Goal: Answer question/provide support: Share knowledge or assist other users

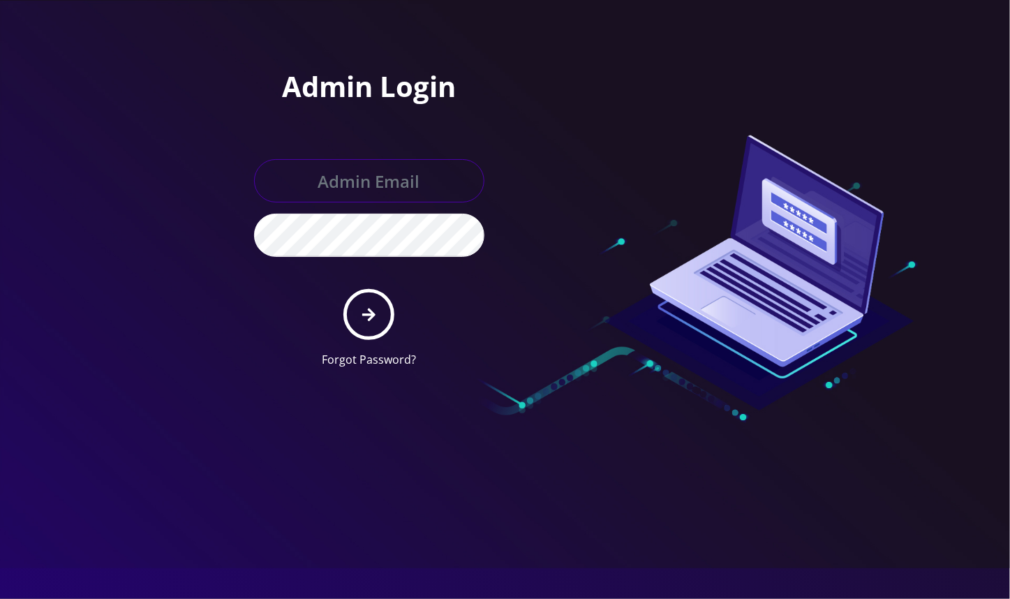
type input "angel@teltik.com"
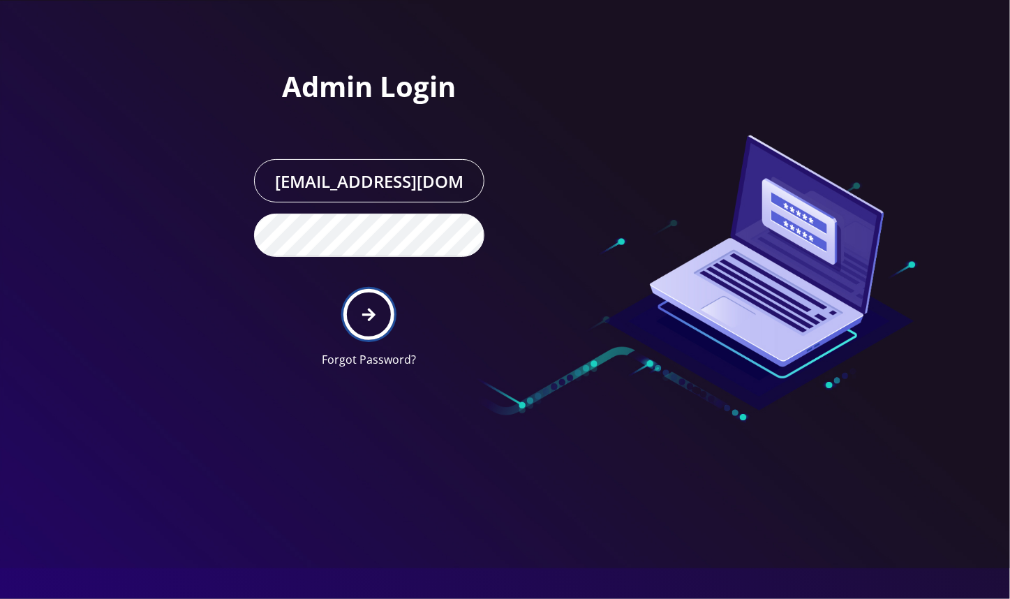
click at [376, 316] on button "submit" at bounding box center [369, 314] width 51 height 51
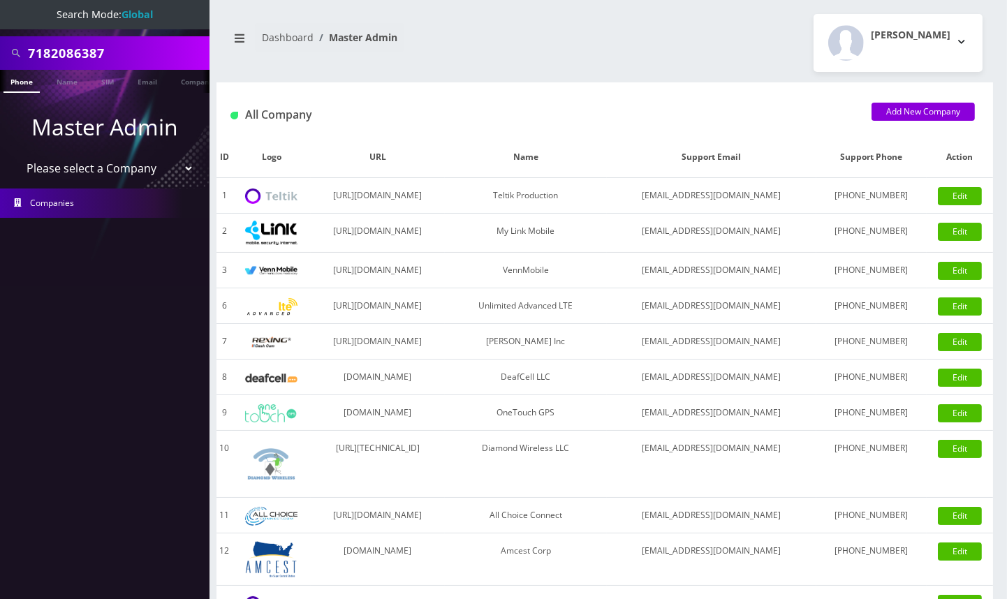
click at [67, 57] on input "7182086387" at bounding box center [117, 53] width 178 height 27
paste input "10314"
click at [48, 48] on input "10314" at bounding box center [117, 53] width 178 height 27
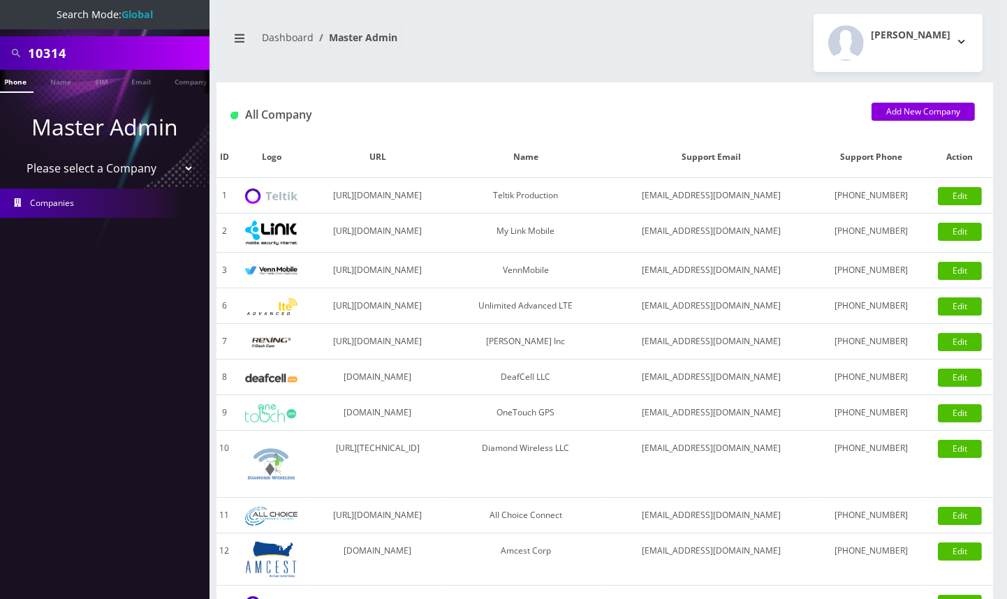
click at [48, 48] on input "10314" at bounding box center [117, 53] width 178 height 27
paste input "[TECHNICAL_ID]"
type input "[TECHNICAL_ID]"
click at [104, 82] on link "SIM" at bounding box center [101, 81] width 27 height 23
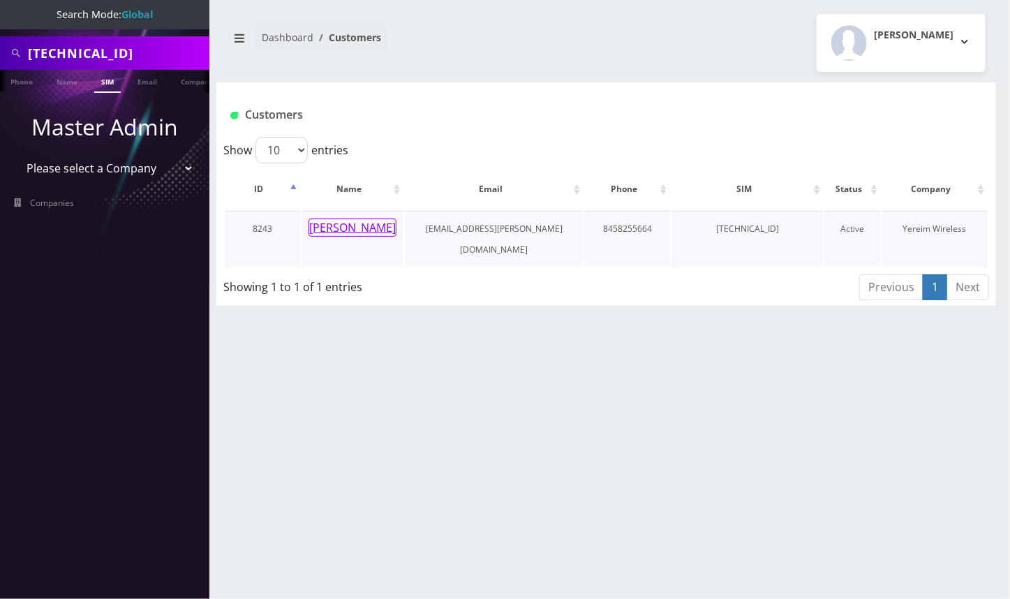
click at [337, 226] on button "Mr. Biener" at bounding box center [353, 228] width 88 height 18
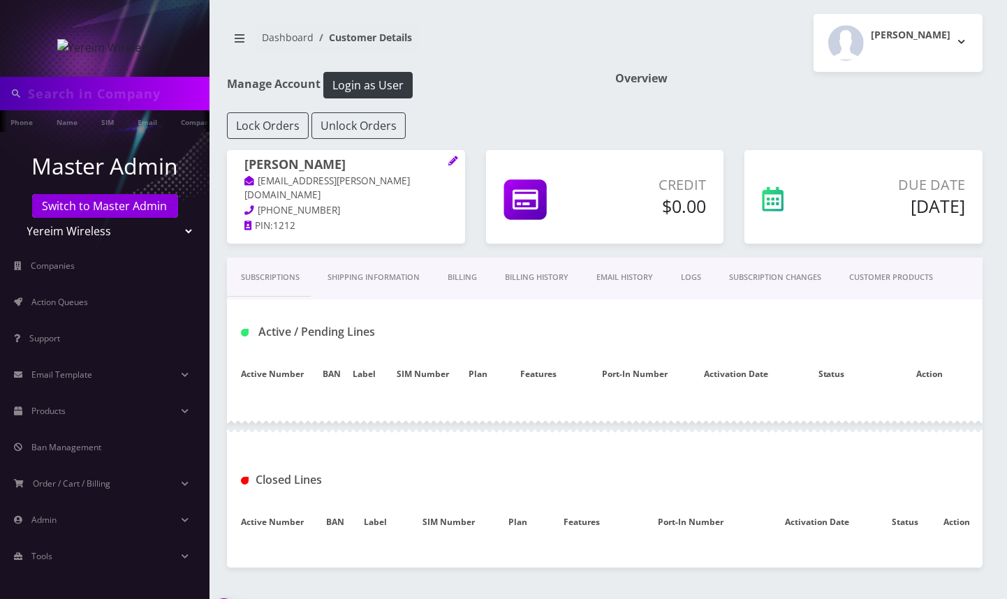
type input "89148000011835963693"
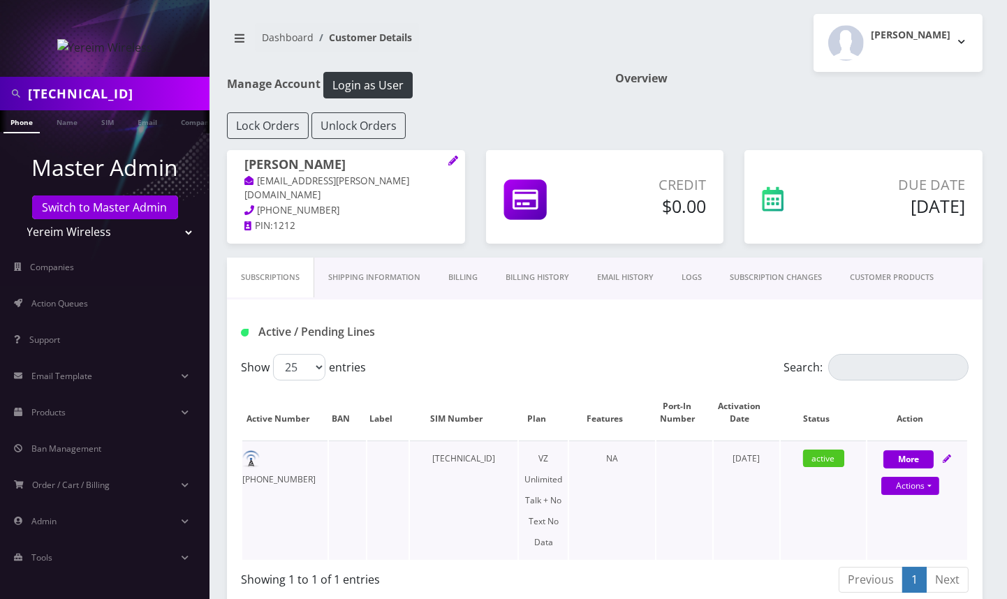
click at [287, 455] on td "845-825-5664" at bounding box center [284, 500] width 85 height 119
click at [293, 464] on td "845-825-5664" at bounding box center [284, 500] width 85 height 119
click at [293, 464] on td "[PHONE_NUMBER]" at bounding box center [284, 500] width 85 height 119
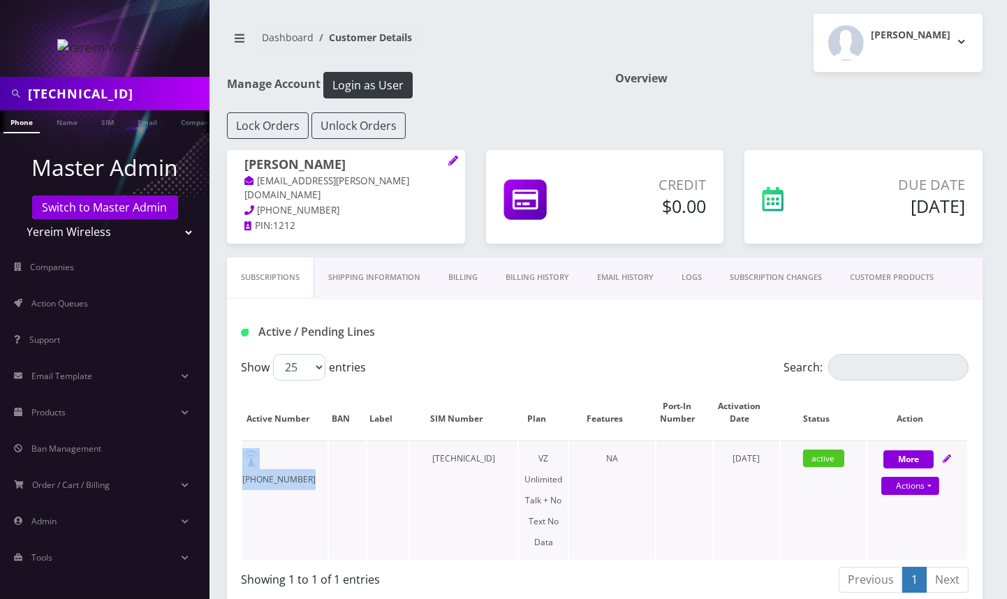
click at [293, 464] on td "845-825-5664" at bounding box center [284, 500] width 85 height 119
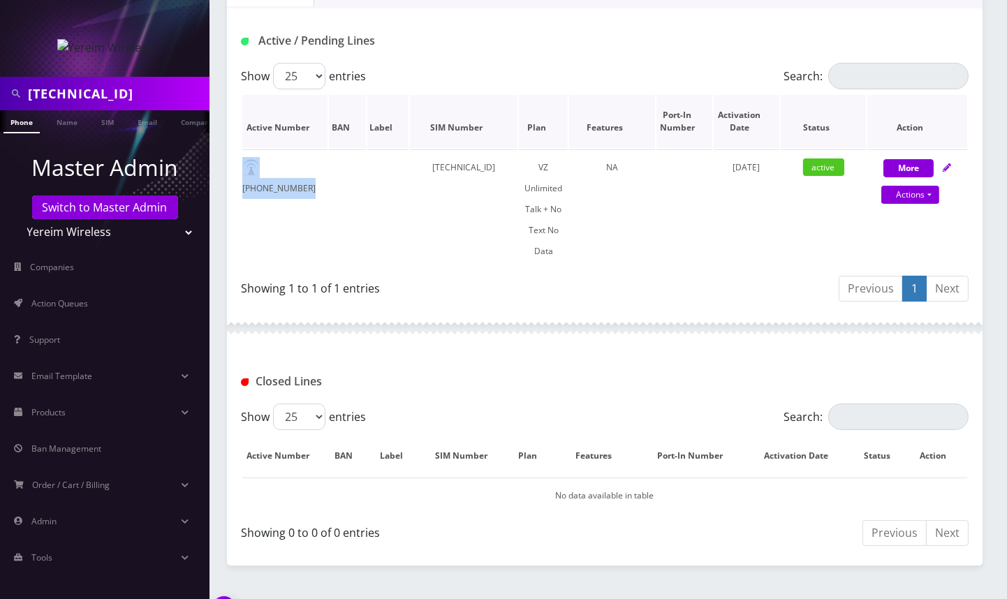
scroll to position [321, 0]
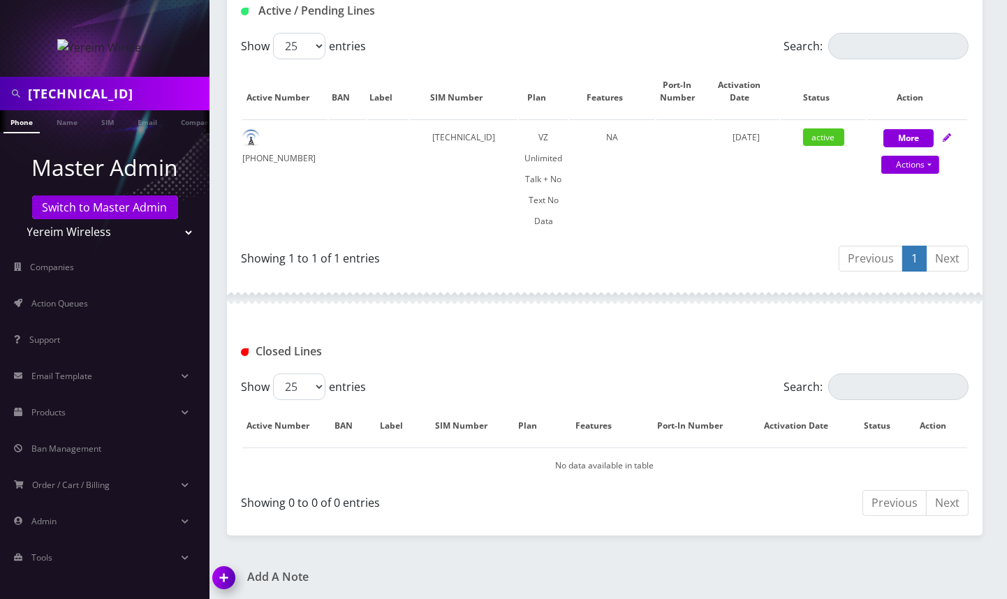
click at [478, 251] on div "Showing 1 to 1 of 1 entries" at bounding box center [417, 255] width 353 height 22
click at [477, 135] on td "[TECHNICAL_ID]" at bounding box center [464, 178] width 108 height 119
click at [930, 165] on link "Actions" at bounding box center [910, 165] width 58 height 18
select select "408"
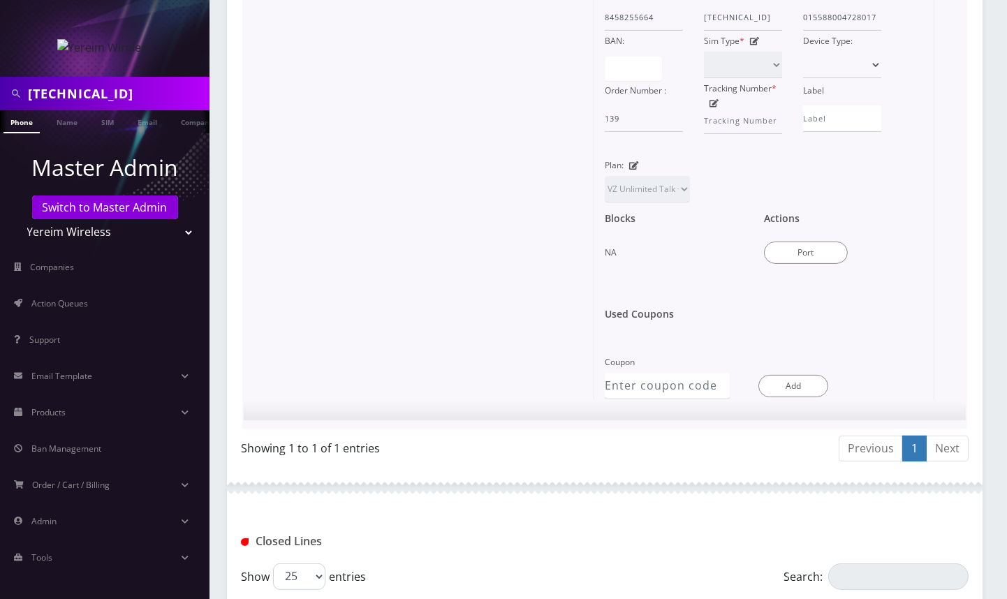
scroll to position [694, 0]
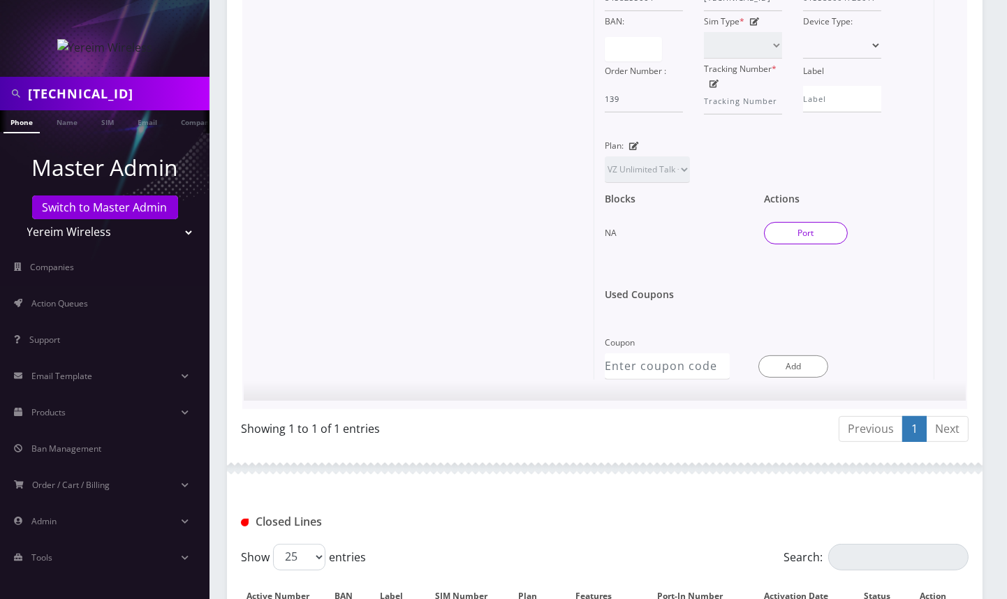
click at [820, 230] on button "Port" at bounding box center [806, 233] width 84 height 22
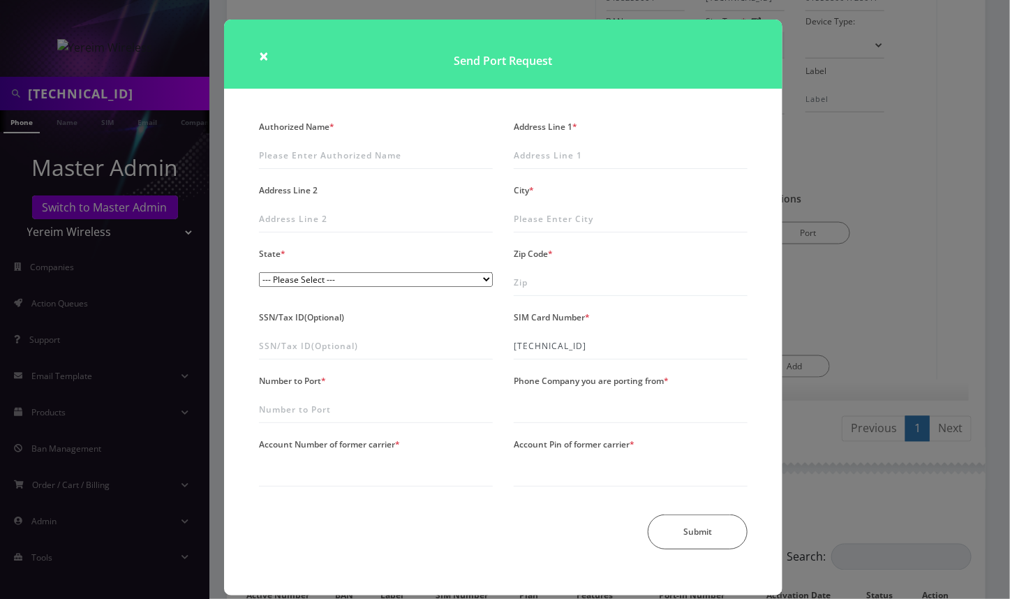
click at [962, 267] on div "× Send Port Request Authorized Name * Address Line 1 * Address Line 2 City * St…" at bounding box center [505, 299] width 1010 height 599
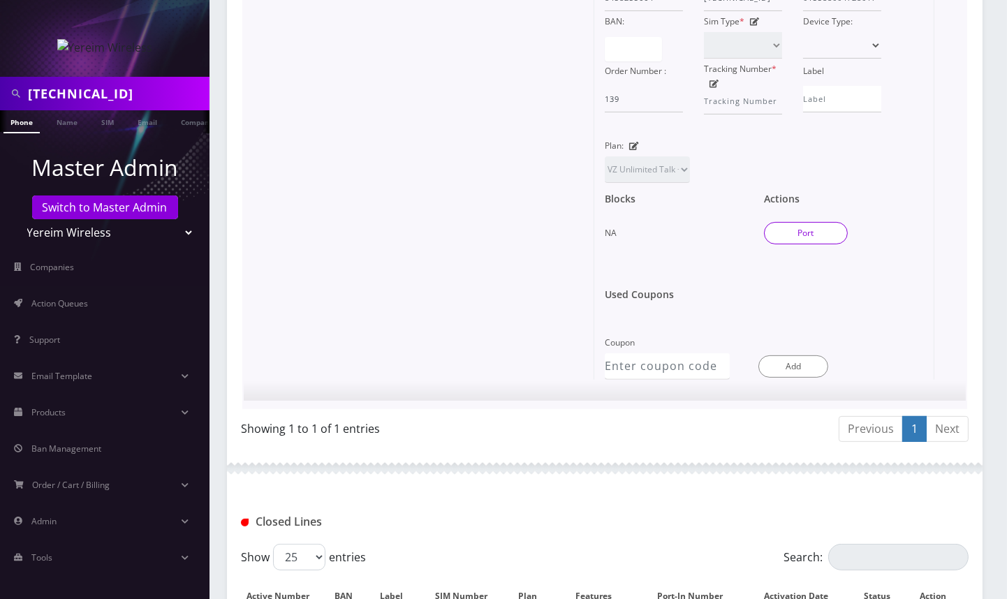
scroll to position [508, 0]
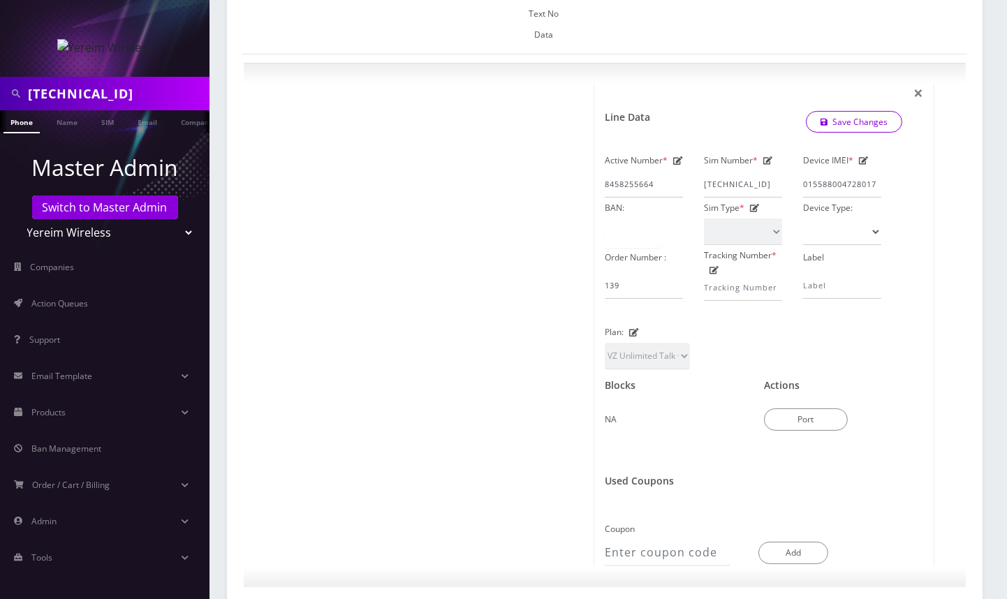
click at [119, 97] on input "[TECHNICAL_ID]" at bounding box center [117, 93] width 178 height 27
drag, startPoint x: 96, startPoint y: 221, endPoint x: 98, endPoint y: 214, distance: 7.3
click at [96, 221] on select "Teltik Production My Link Mobile VennMobile Unlimited Advanced LTE Rexing Inc D…" at bounding box center [105, 232] width 178 height 27
click at [101, 209] on link "Switch to Master Admin" at bounding box center [105, 207] width 146 height 24
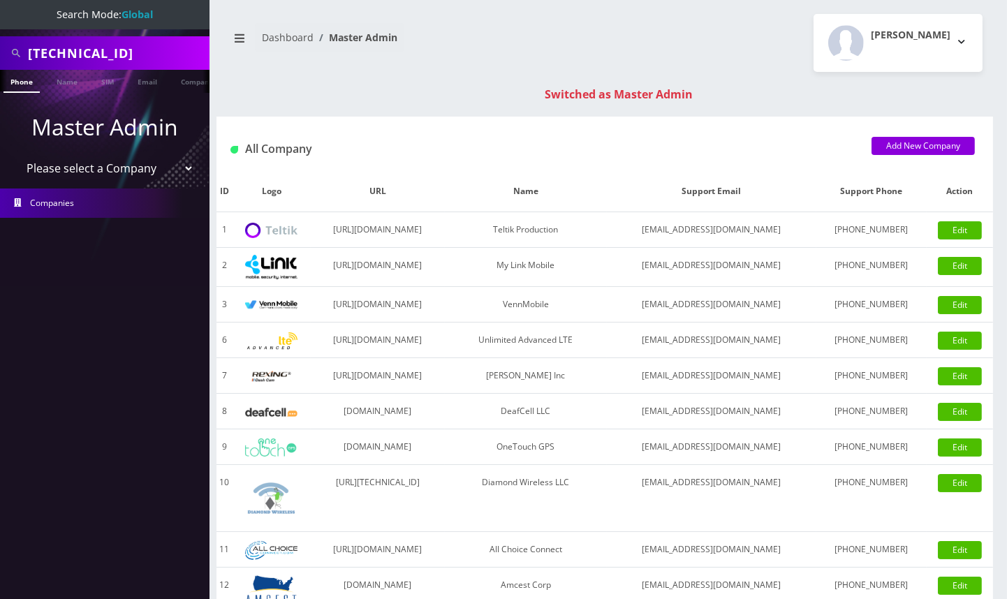
click at [99, 52] on input "[TECHNICAL_ID]" at bounding box center [117, 53] width 178 height 27
paste input "7182086387"
type input "7182086387"
click at [34, 82] on link "Phone" at bounding box center [21, 81] width 36 height 23
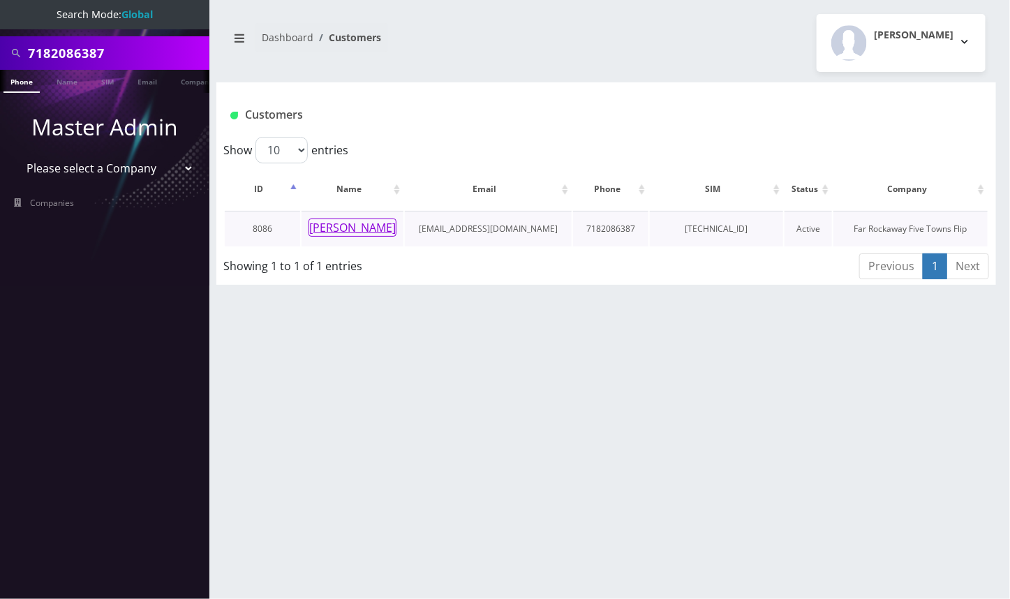
click at [350, 230] on button "sarala erez" at bounding box center [353, 228] width 88 height 18
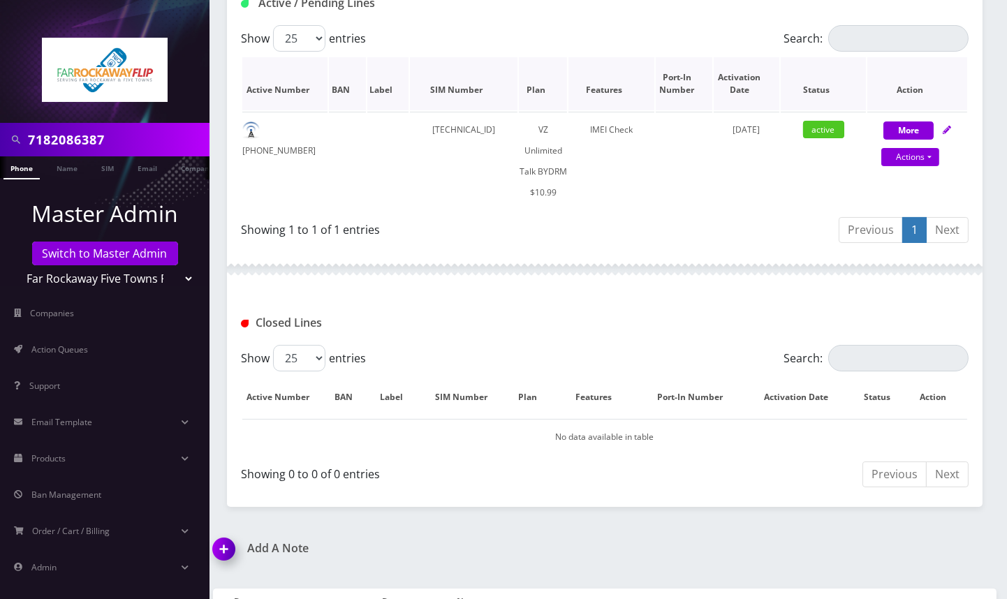
scroll to position [381, 0]
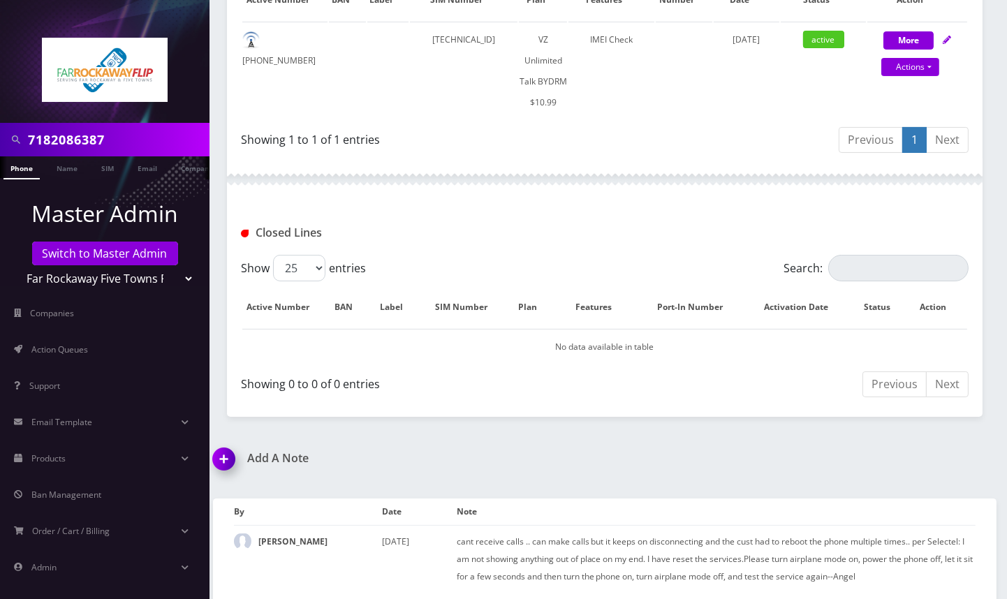
click at [135, 13] on div at bounding box center [104, 61] width 209 height 123
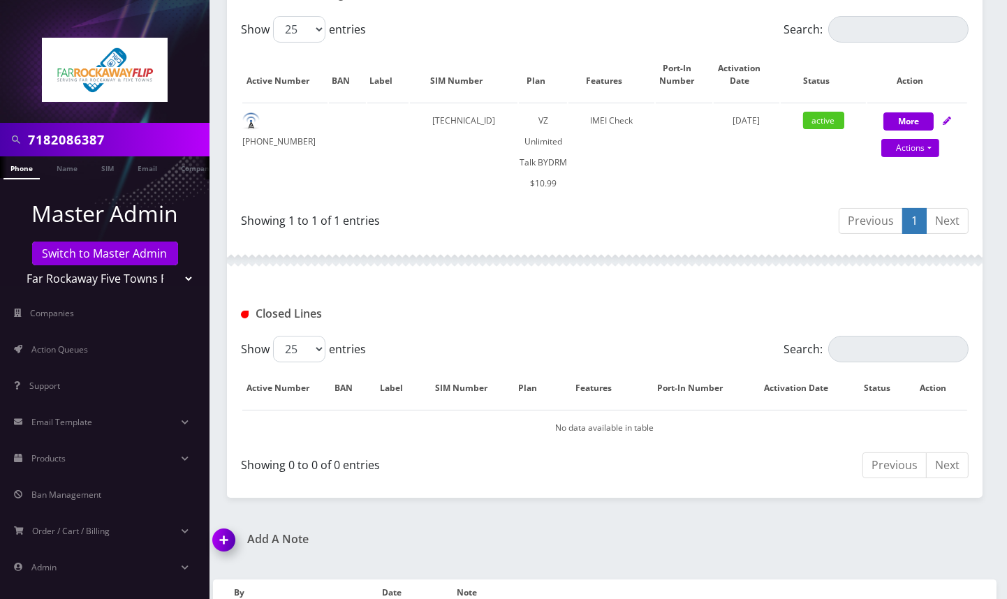
scroll to position [195, 0]
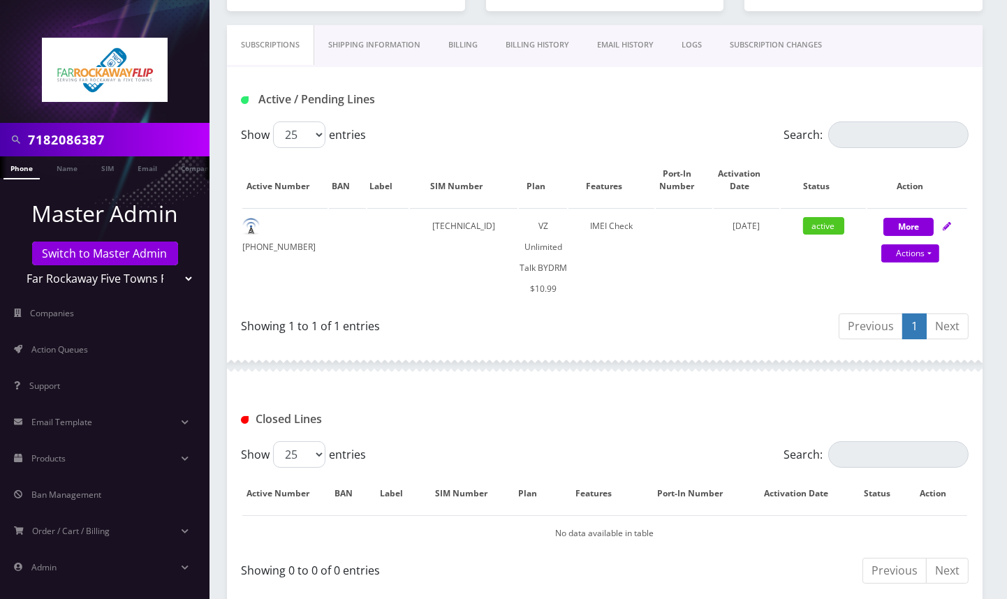
click at [96, 131] on input "7182086387" at bounding box center [117, 139] width 178 height 27
click at [121, 249] on link "Switch to Master Admin" at bounding box center [105, 254] width 146 height 24
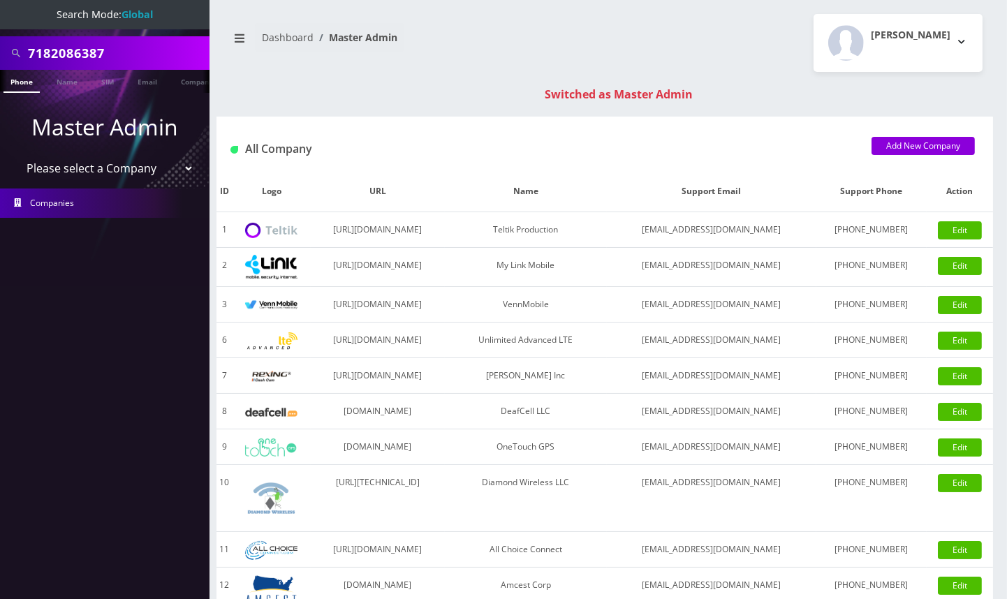
click at [80, 55] on input "7182086387" at bounding box center [117, 53] width 178 height 27
paste input "[TECHNICAL_ID]"
type input "[TECHNICAL_ID]"
click at [113, 83] on link "SIM" at bounding box center [107, 81] width 27 height 23
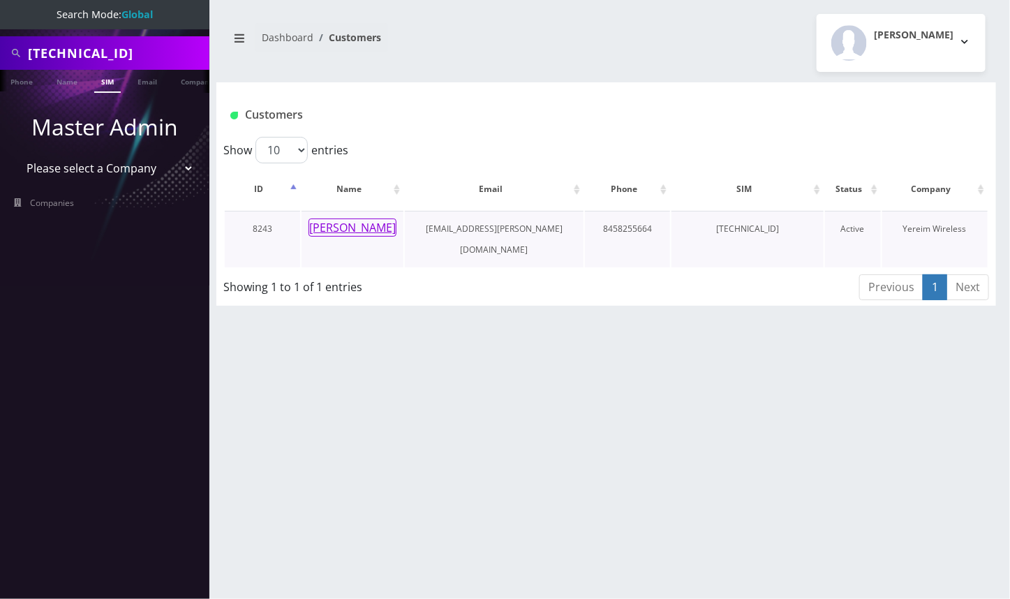
click at [362, 230] on button "[PERSON_NAME]" at bounding box center [353, 228] width 88 height 18
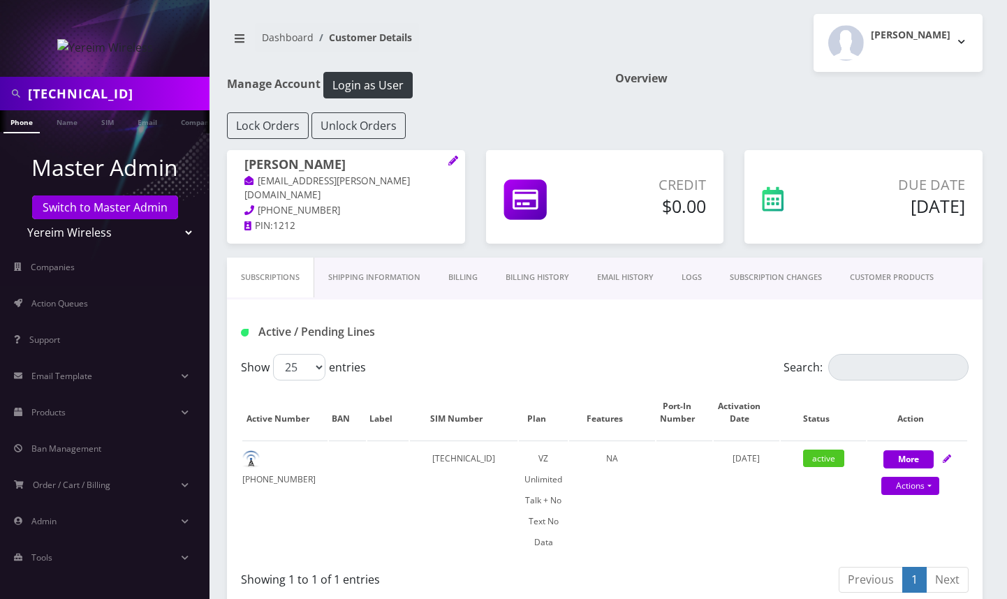
scroll to position [98, 0]
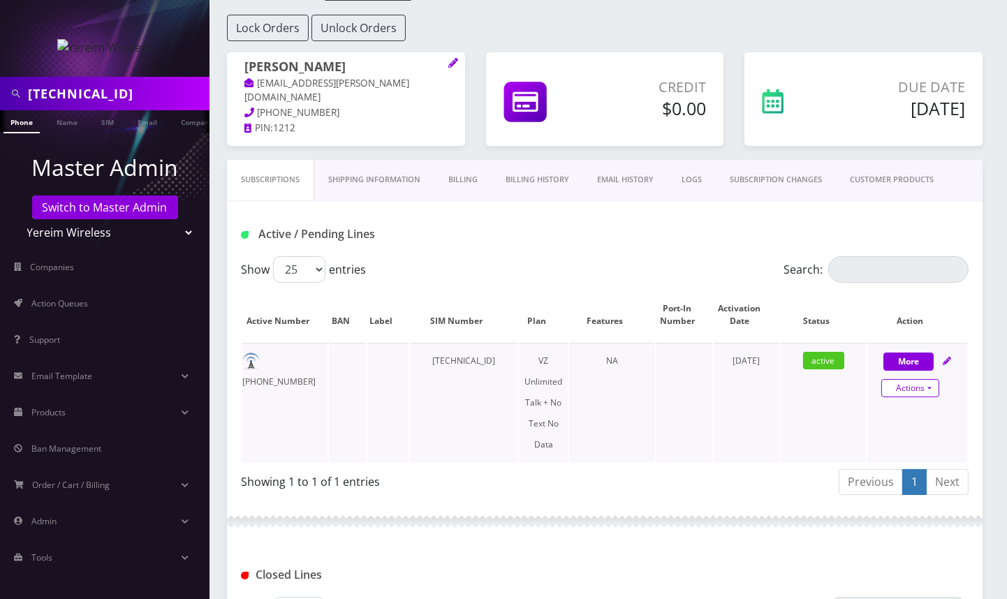
click at [922, 394] on link "Actions" at bounding box center [910, 388] width 58 height 18
select select "408"
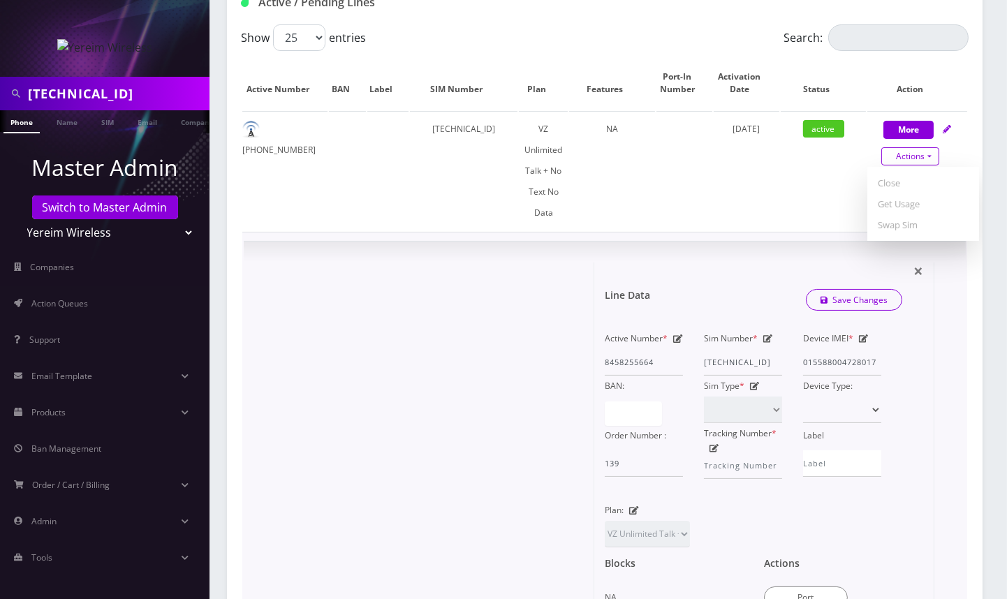
scroll to position [377, 0]
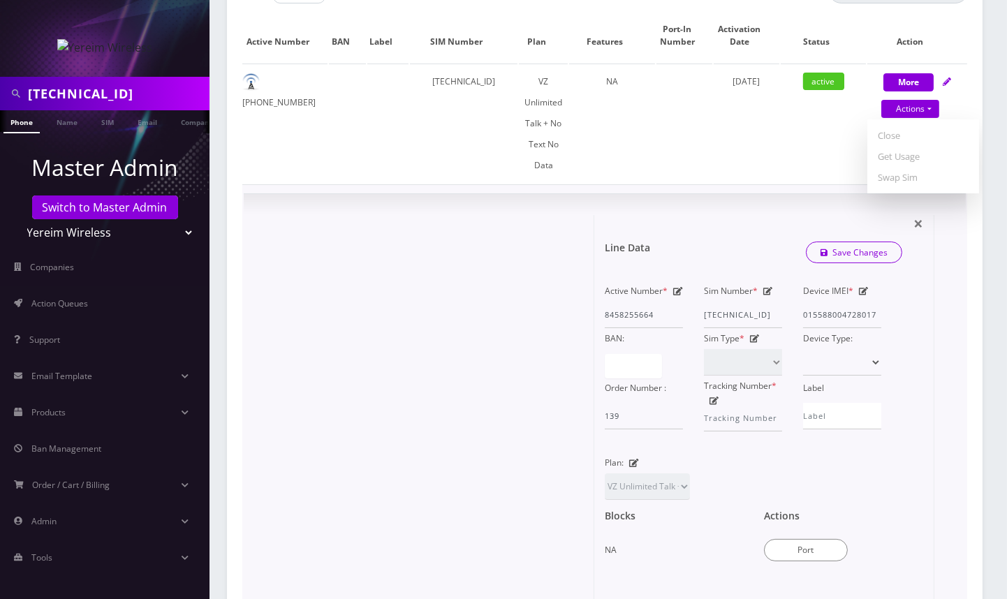
click at [866, 291] on icon at bounding box center [864, 291] width 10 height 8
drag, startPoint x: 807, startPoint y: 317, endPoint x: 895, endPoint y: 321, distance: 88.1
click at [895, 321] on div "Active Number * 8458255664 Sim Number * 89148000011835963693 Device IMEI * 0155…" at bounding box center [753, 356] width 297 height 151
click at [812, 311] on input "015588004728017" at bounding box center [842, 315] width 78 height 27
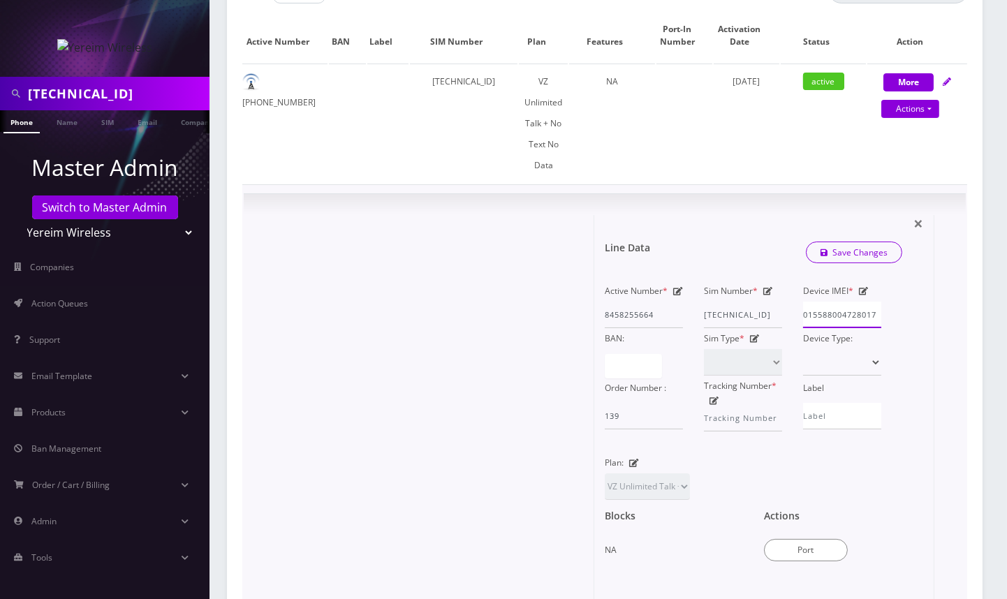
click at [812, 311] on input "015588004728017" at bounding box center [842, 315] width 78 height 27
click at [864, 290] on icon at bounding box center [864, 291] width 10 height 8
click at [865, 289] on icon at bounding box center [864, 291] width 10 height 8
paste input "990006165134866"
type input "990006165134866"
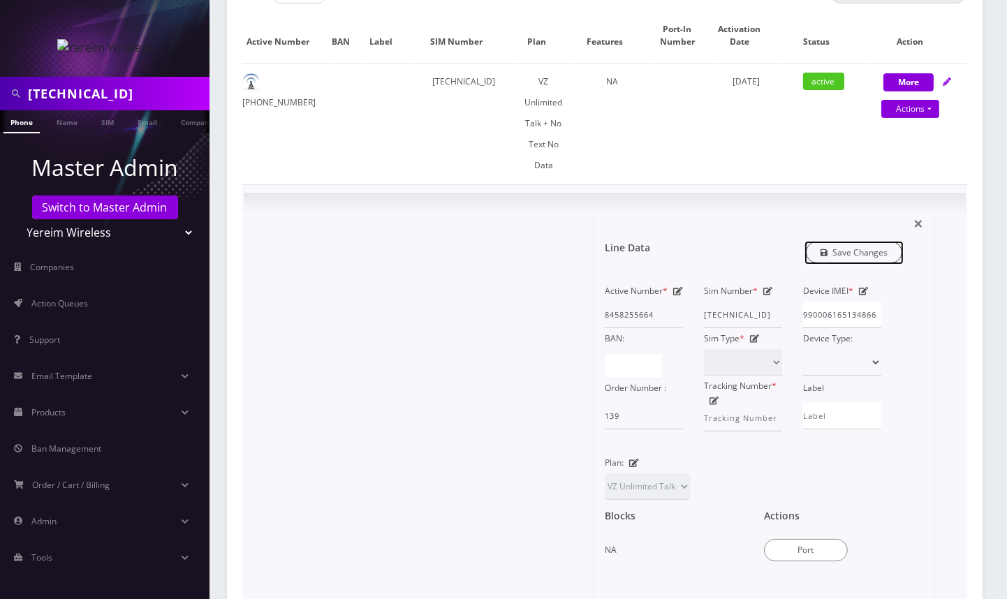
click at [854, 253] on link "Save Changes" at bounding box center [854, 253] width 97 height 22
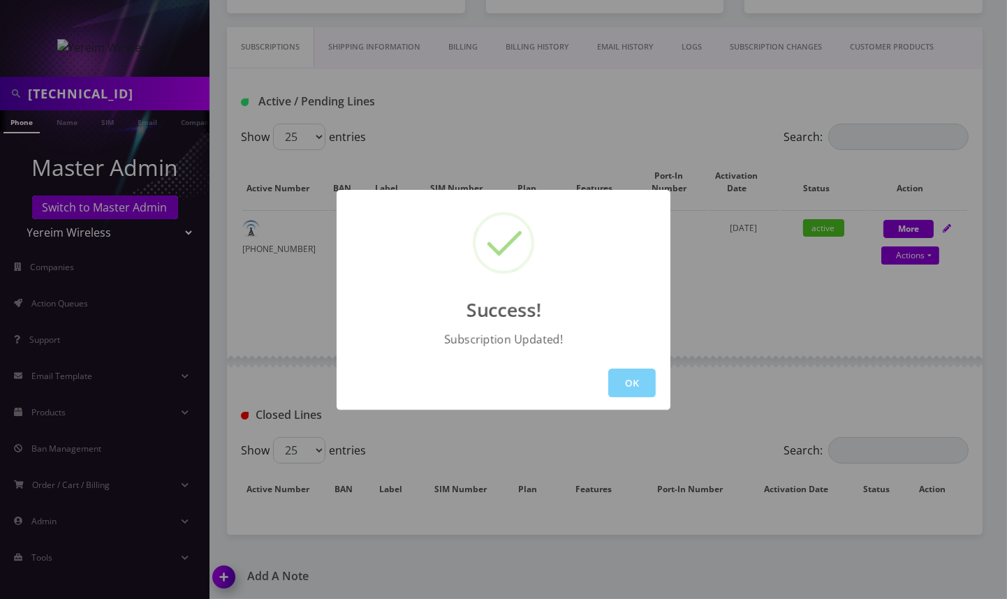
scroll to position [321, 0]
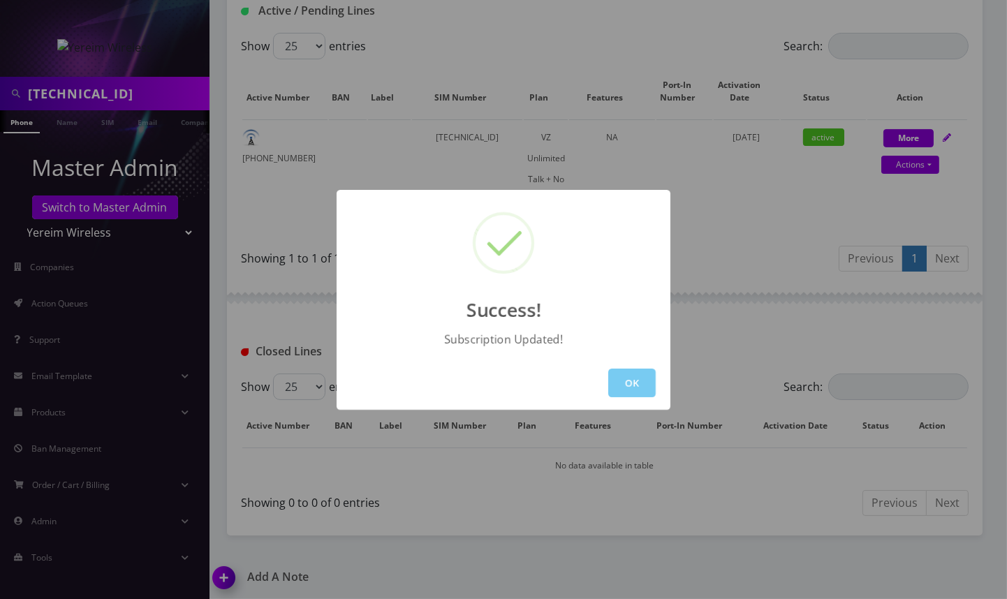
click at [640, 376] on button "OK" at bounding box center [631, 383] width 47 height 29
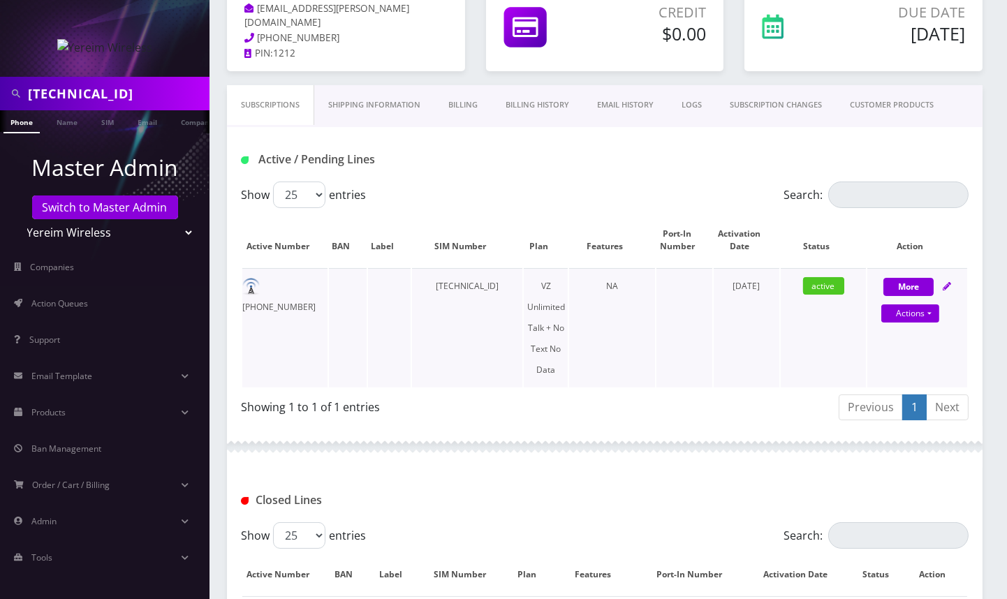
scroll to position [0, 0]
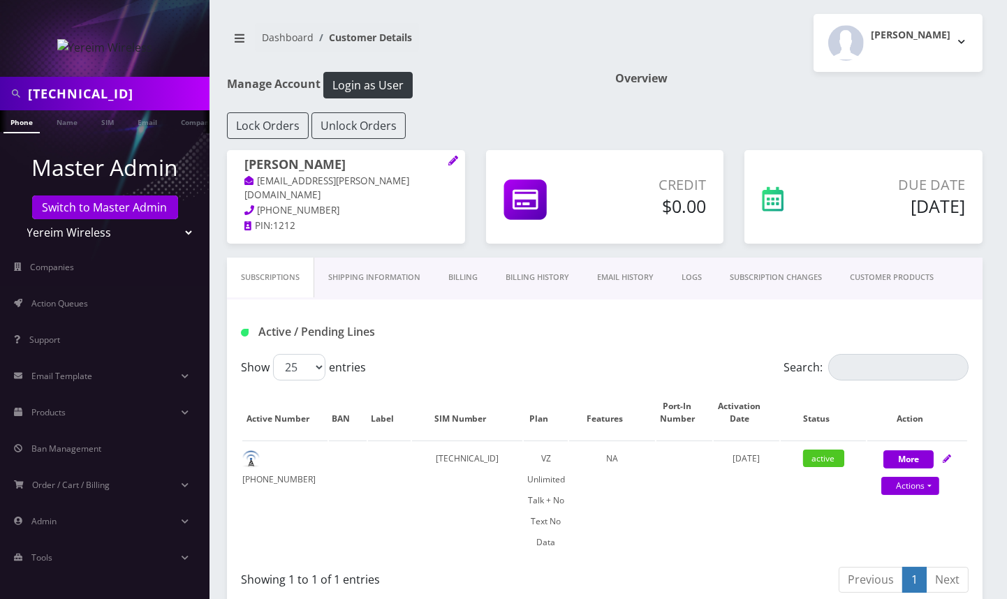
click at [478, 279] on link "Billing" at bounding box center [462, 278] width 57 height 40
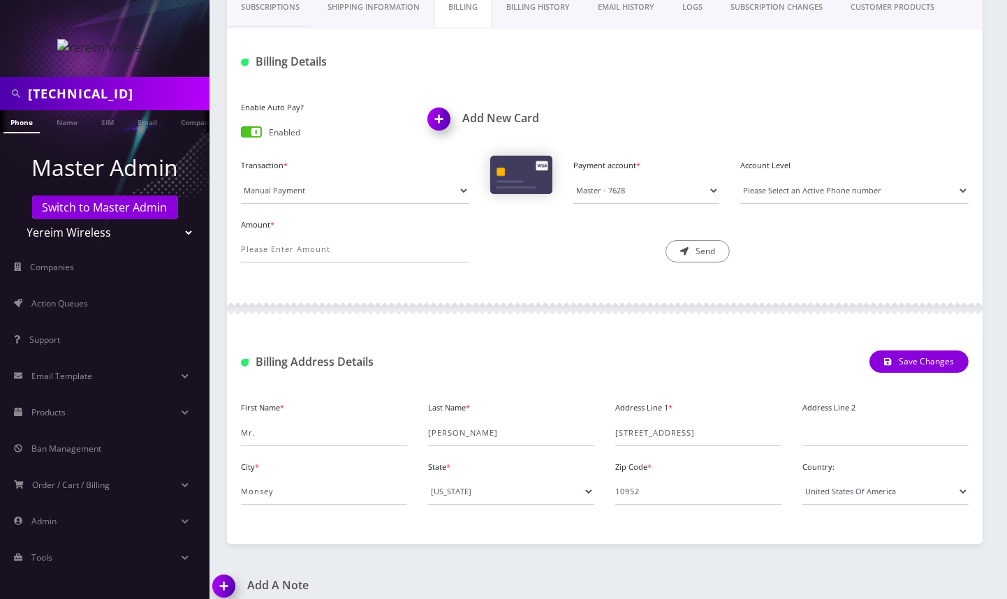
scroll to position [279, 0]
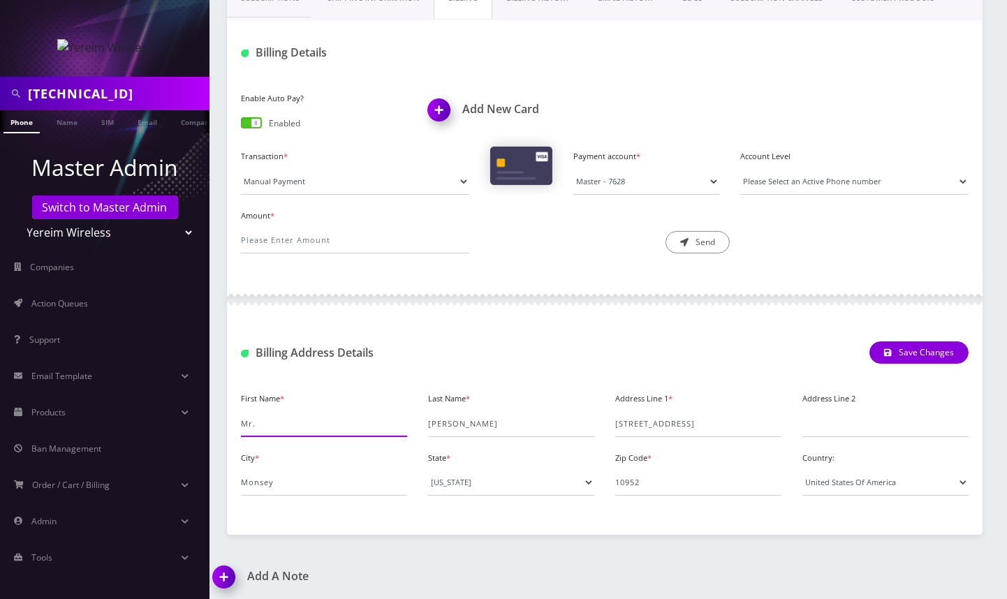
click at [248, 427] on input "Mr." at bounding box center [324, 424] width 166 height 27
click at [445, 416] on input "Biener" at bounding box center [511, 424] width 166 height 27
click at [637, 427] on input "16 MANOR DR" at bounding box center [698, 424] width 166 height 27
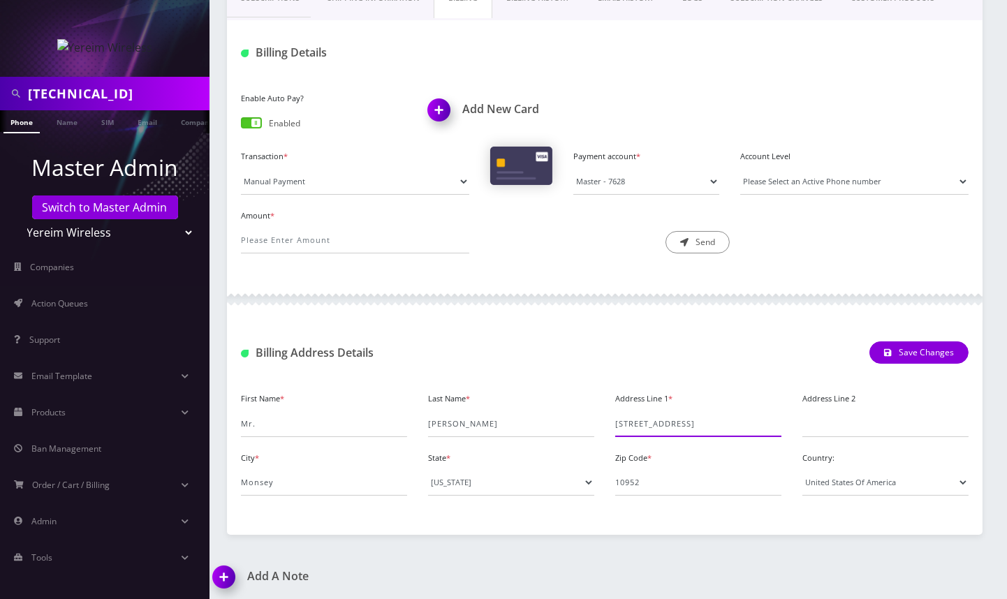
click at [637, 427] on input "16 MANOR DR" at bounding box center [698, 424] width 166 height 27
click at [637, 492] on input "10952" at bounding box center [698, 482] width 166 height 27
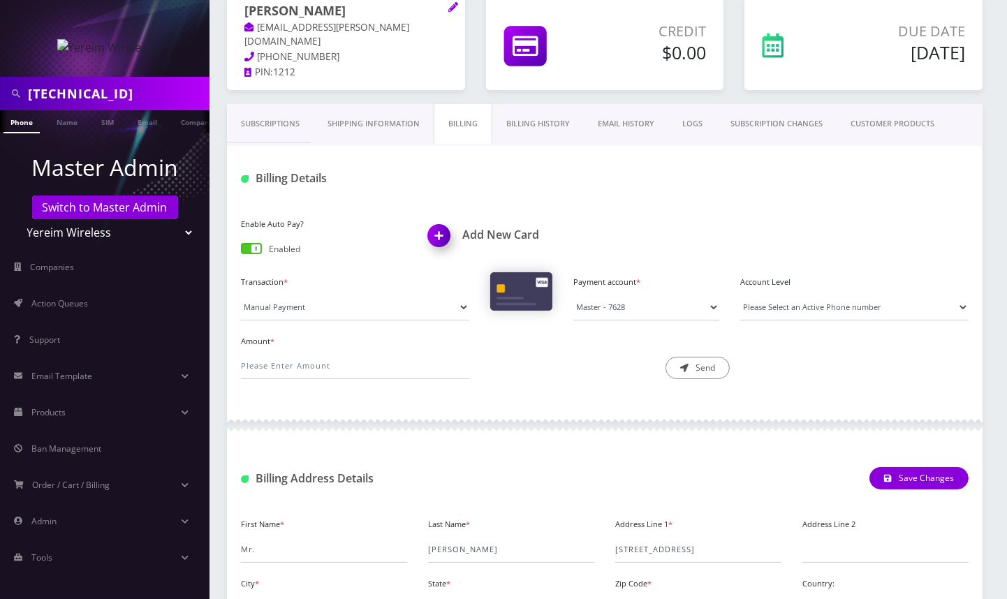
scroll to position [0, 0]
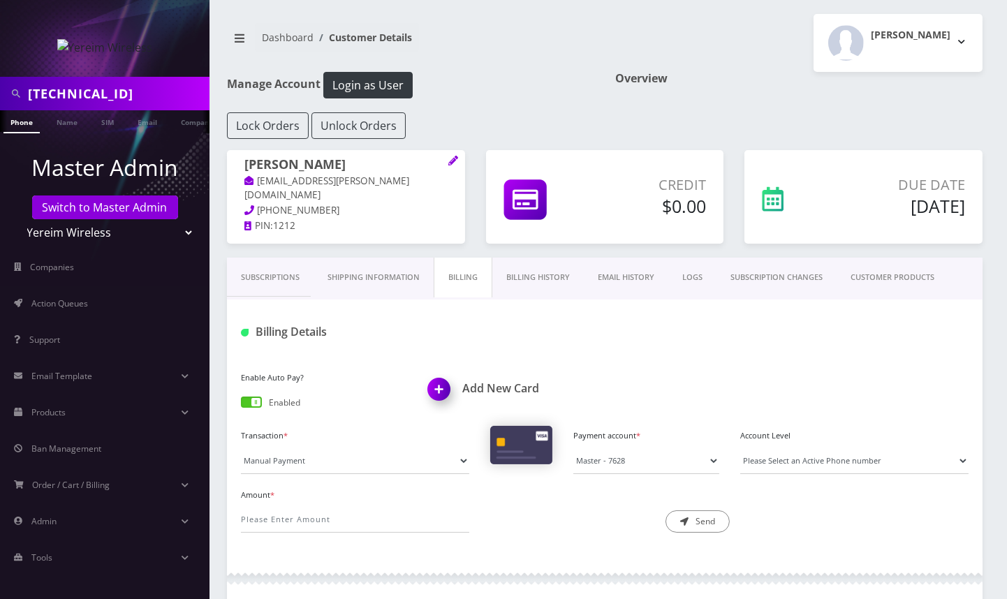
click at [288, 276] on link "Subscriptions" at bounding box center [270, 278] width 87 height 40
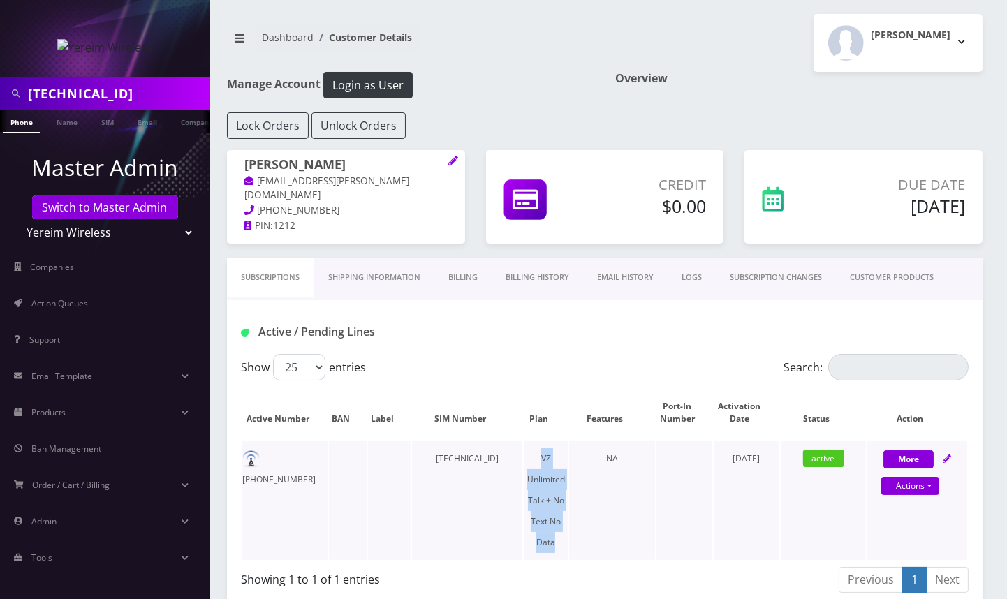
drag, startPoint x: 542, startPoint y: 455, endPoint x: 563, endPoint y: 543, distance: 91.0
click at [563, 543] on td "VZ Unlimited Talk + No Text No Data" at bounding box center [546, 500] width 44 height 119
copy td "VZ Unlimited Talk + No Text No Data"
click at [354, 302] on div "Active / Pending Lines" at bounding box center [604, 327] width 755 height 54
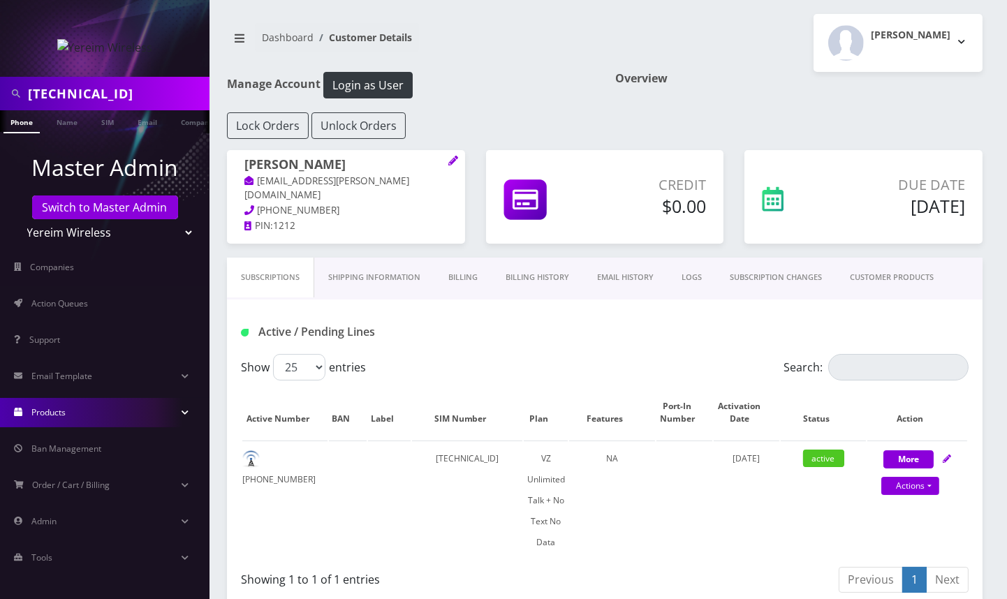
click at [82, 403] on link "Products" at bounding box center [104, 412] width 209 height 29
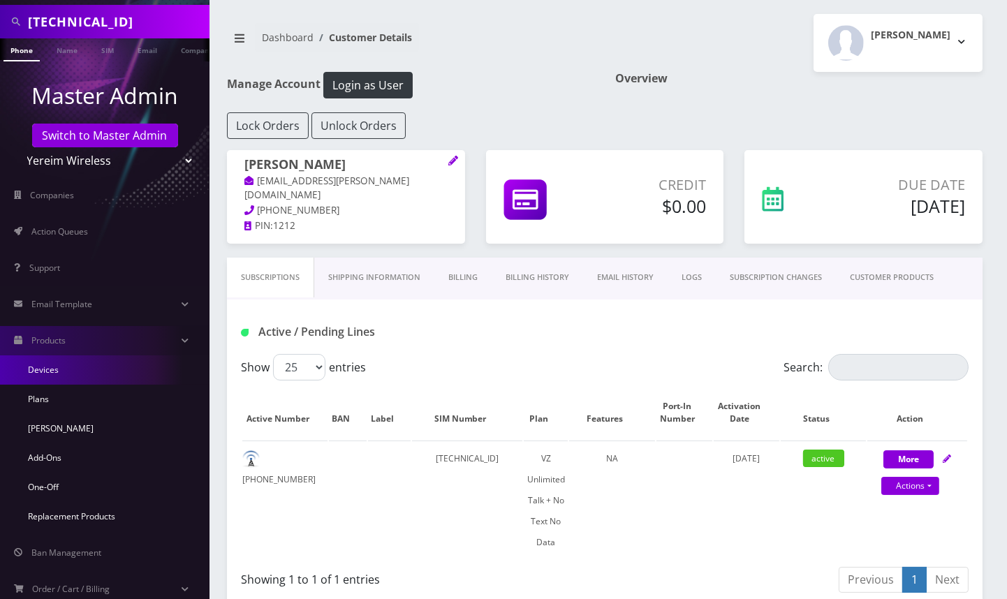
scroll to position [176, 0]
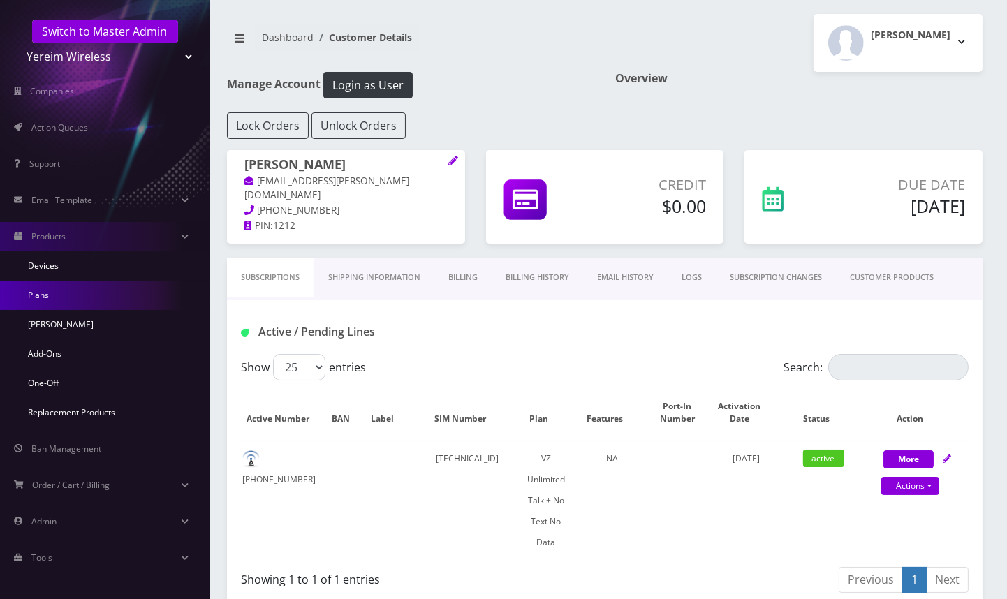
click at [119, 292] on link "Plans" at bounding box center [104, 295] width 209 height 29
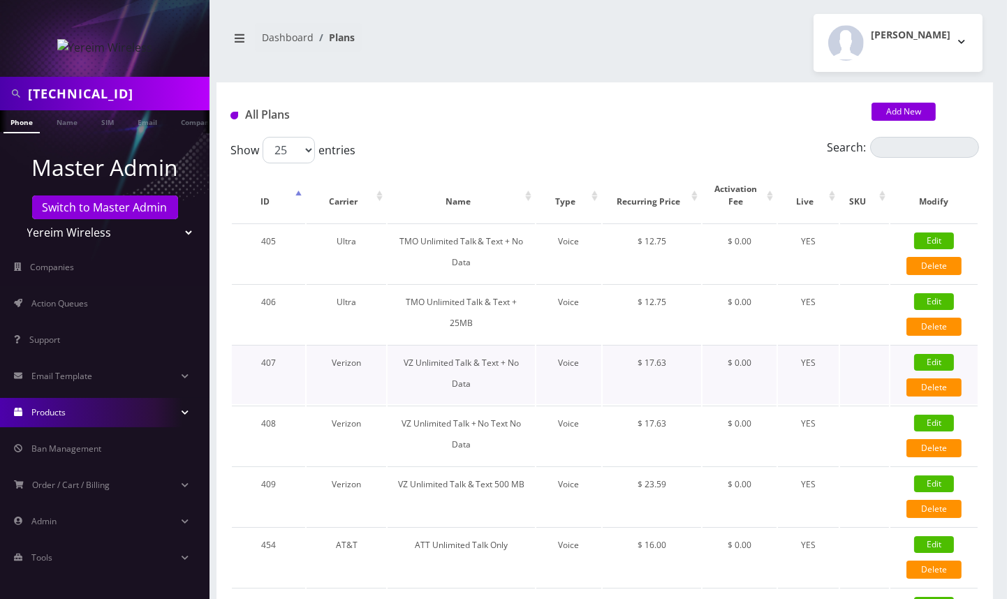
click at [936, 357] on link "Edit" at bounding box center [934, 362] width 40 height 17
type input "VZ Unlimited Talk & Text + No Data"
select select "1"
select select "6"
select select "0"
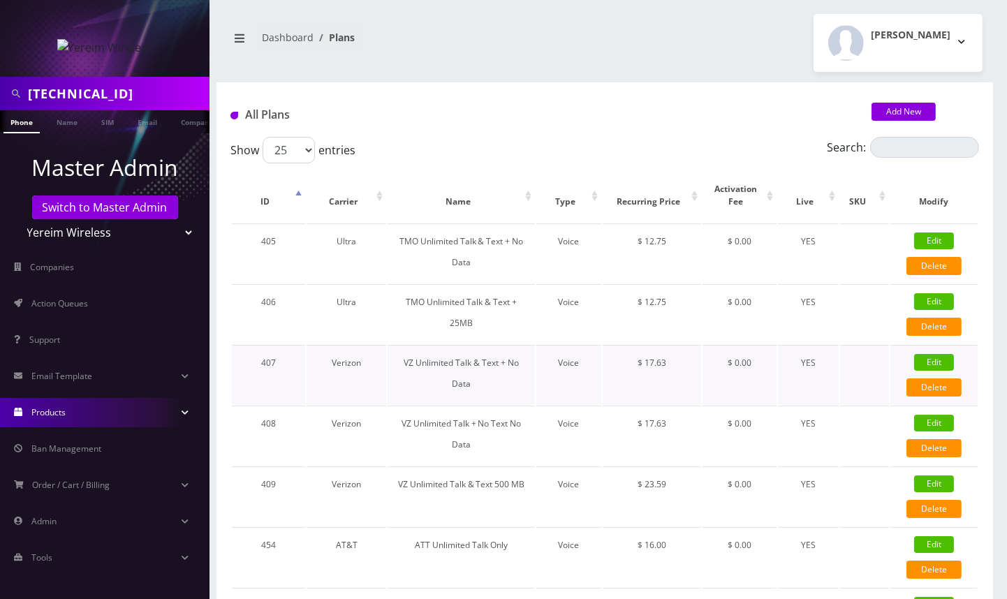
checkbox input "false"
checkbox input "true"
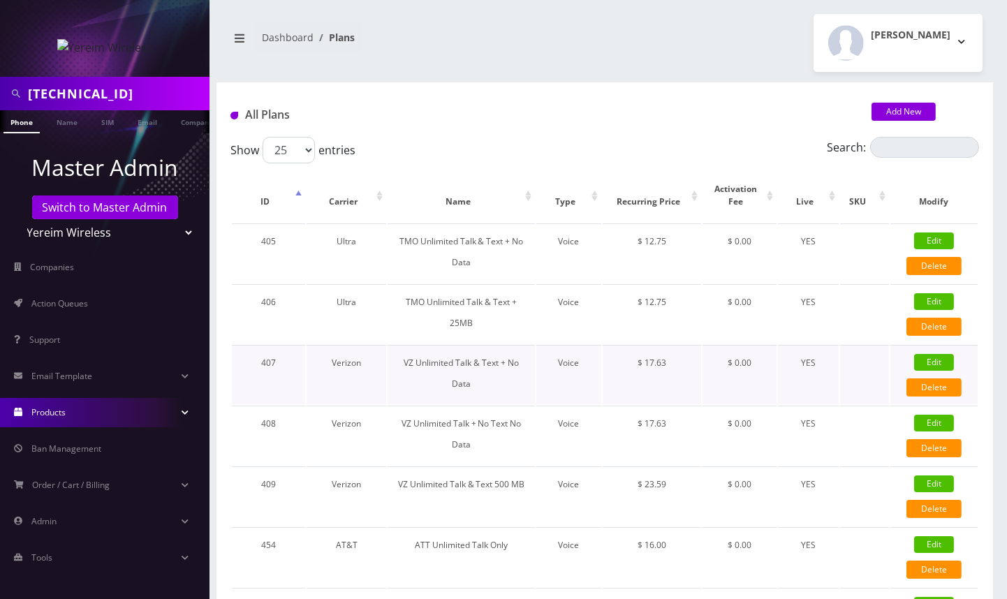
checkbox input "false"
checkbox input "true"
type input "12755"
type input "3.5"
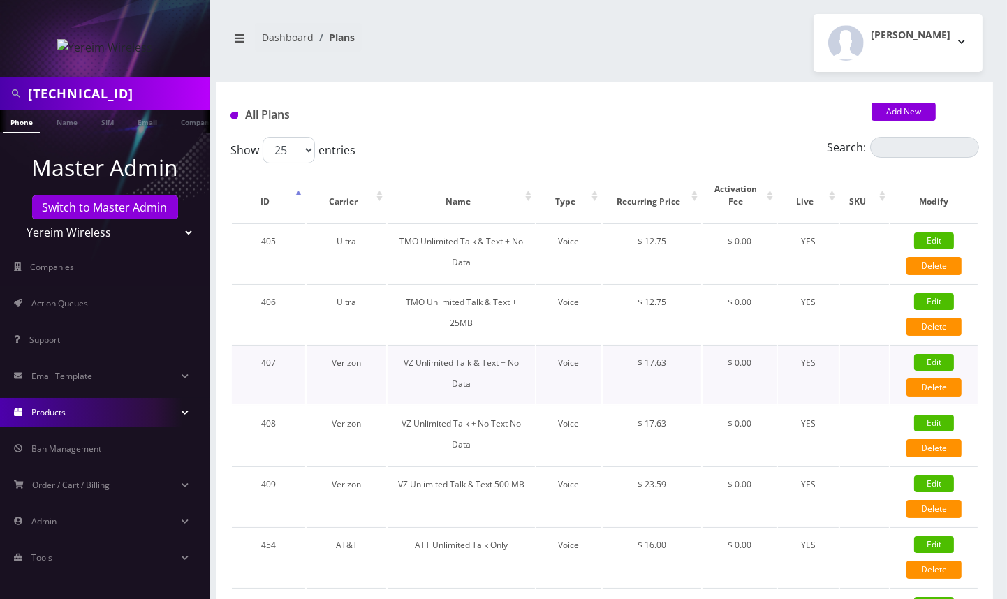
checkbox input "true"
checkbox input "false"
type input "17.63"
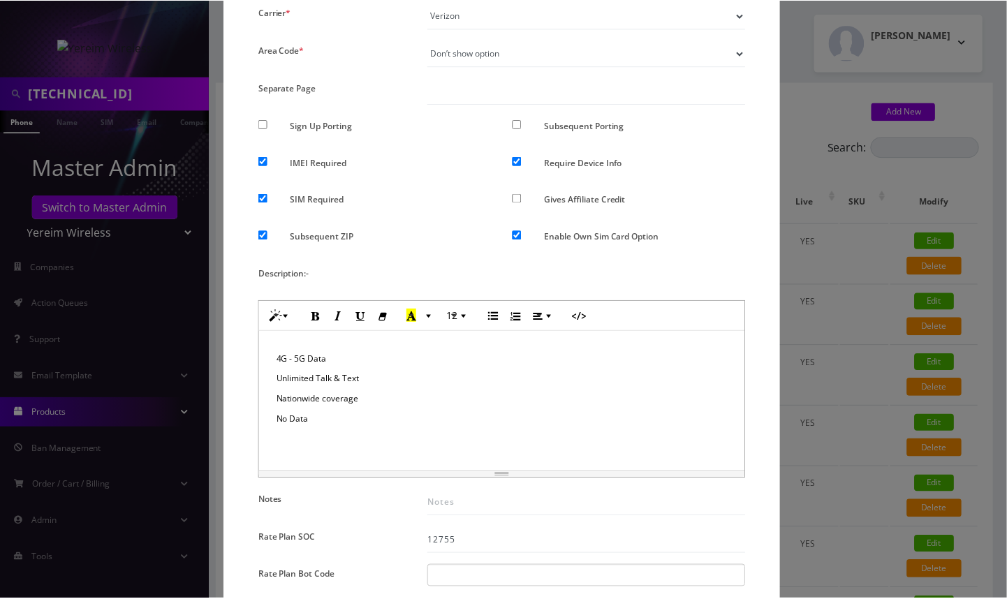
scroll to position [279, 0]
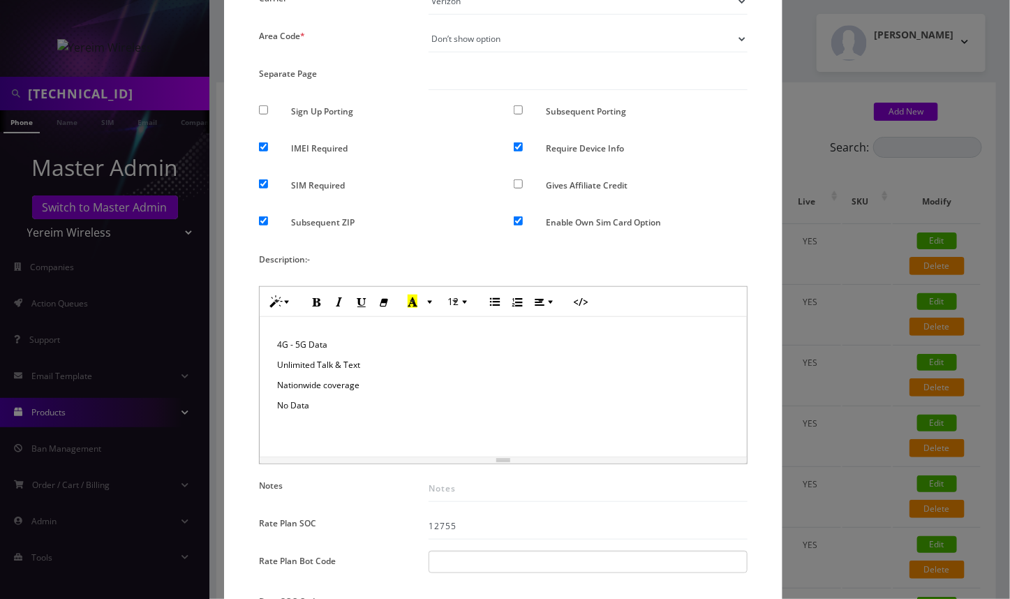
click at [1002, 221] on div "× Edit Plan Name * VZ Unlimited Talk & Text + No Data SKU Tag Type * Voice Data…" at bounding box center [505, 299] width 1010 height 599
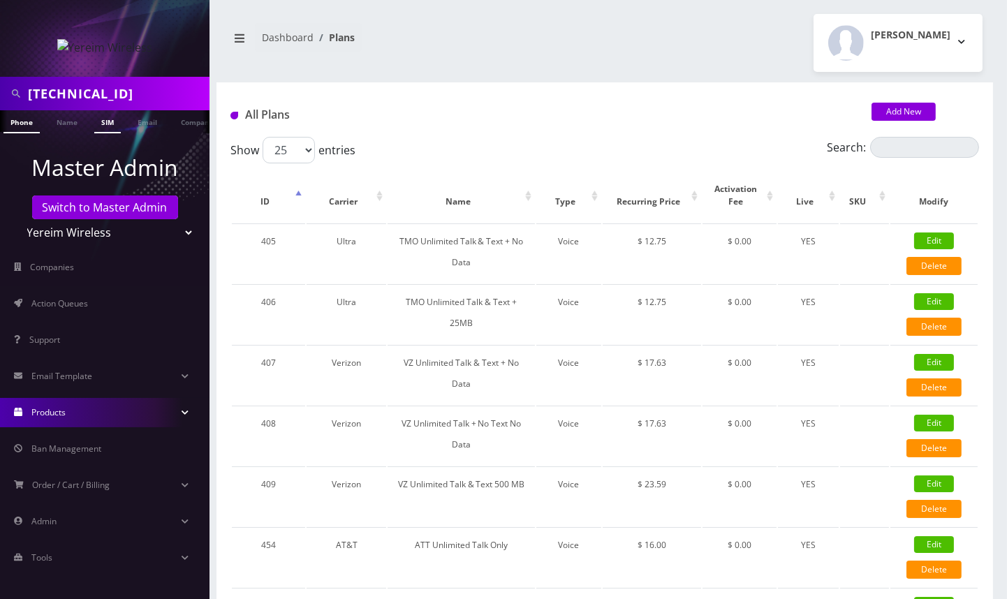
click at [112, 121] on link "SIM" at bounding box center [107, 121] width 27 height 23
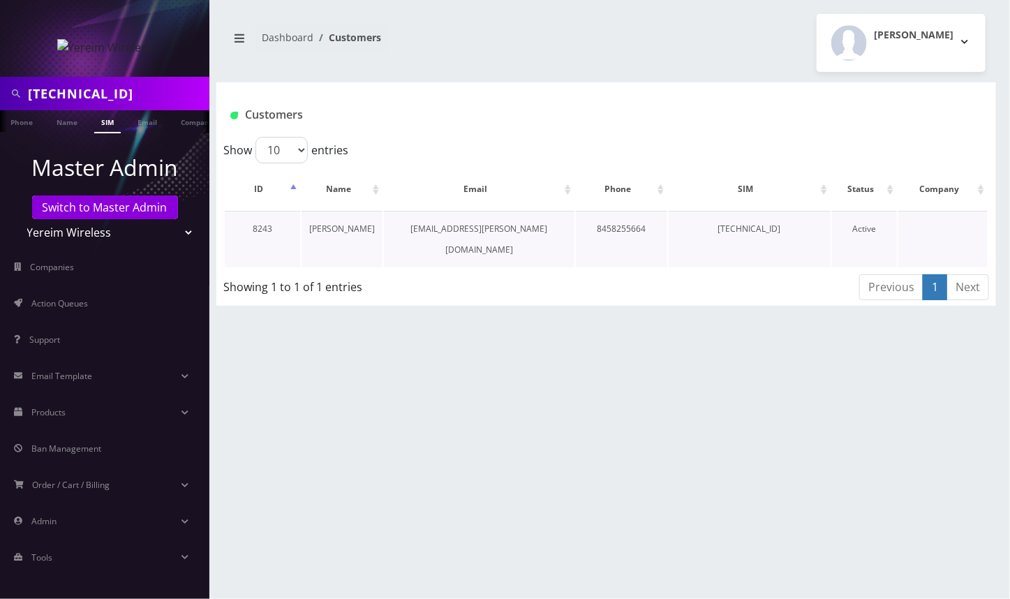
click at [327, 230] on link "[PERSON_NAME]" at bounding box center [342, 229] width 66 height 12
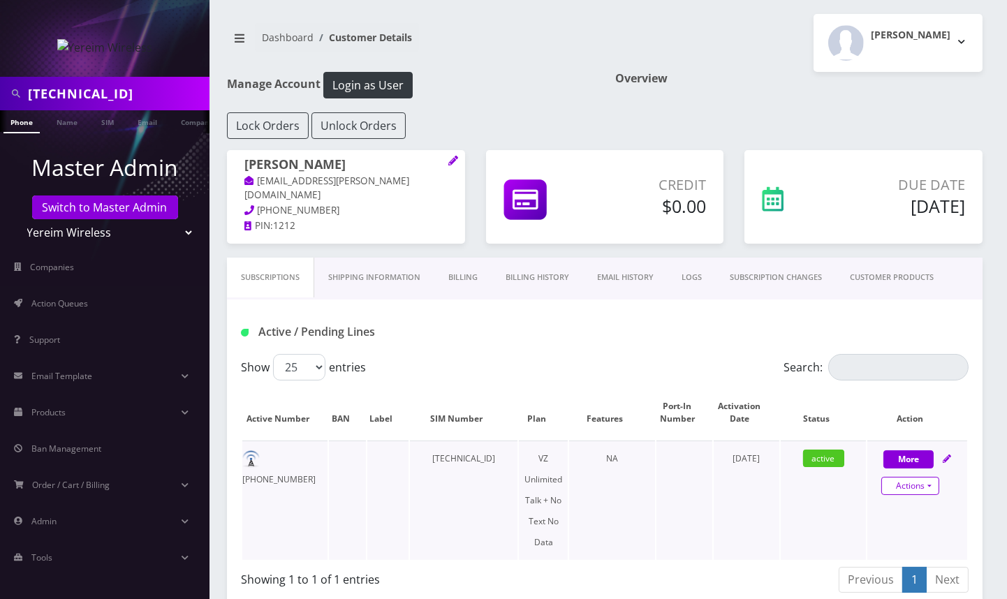
drag, startPoint x: 929, startPoint y: 485, endPoint x: 916, endPoint y: 492, distance: 14.4
click at [929, 485] on link "Actions" at bounding box center [910, 486] width 58 height 18
select select "408"
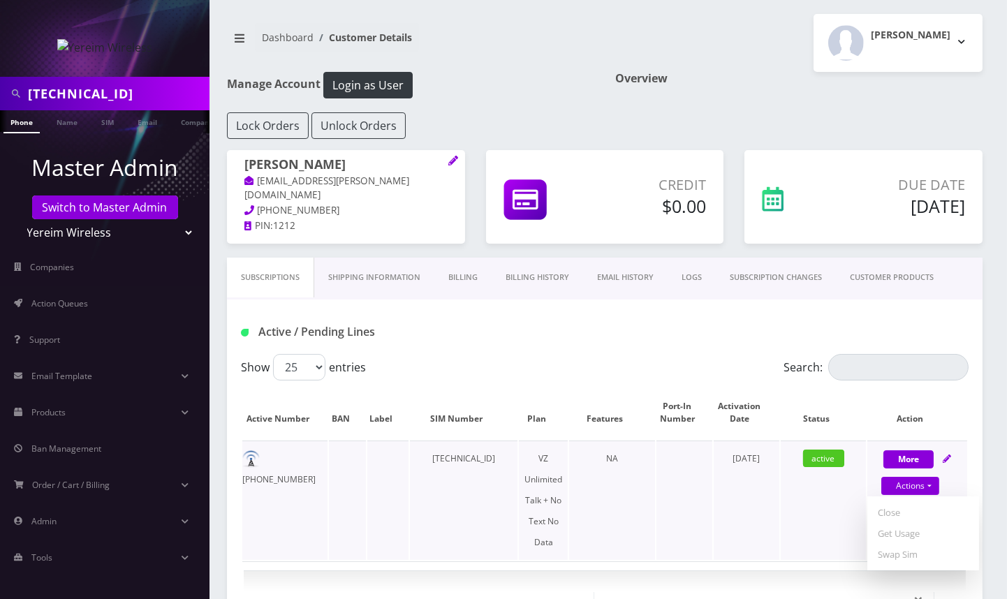
click at [285, 463] on td "[PHONE_NUMBER]" at bounding box center [284, 500] width 85 height 119
click at [285, 463] on td "845-825-5664" at bounding box center [284, 500] width 85 height 119
copy td "845-825-5664"
click at [933, 485] on link "Actions" at bounding box center [910, 486] width 58 height 18
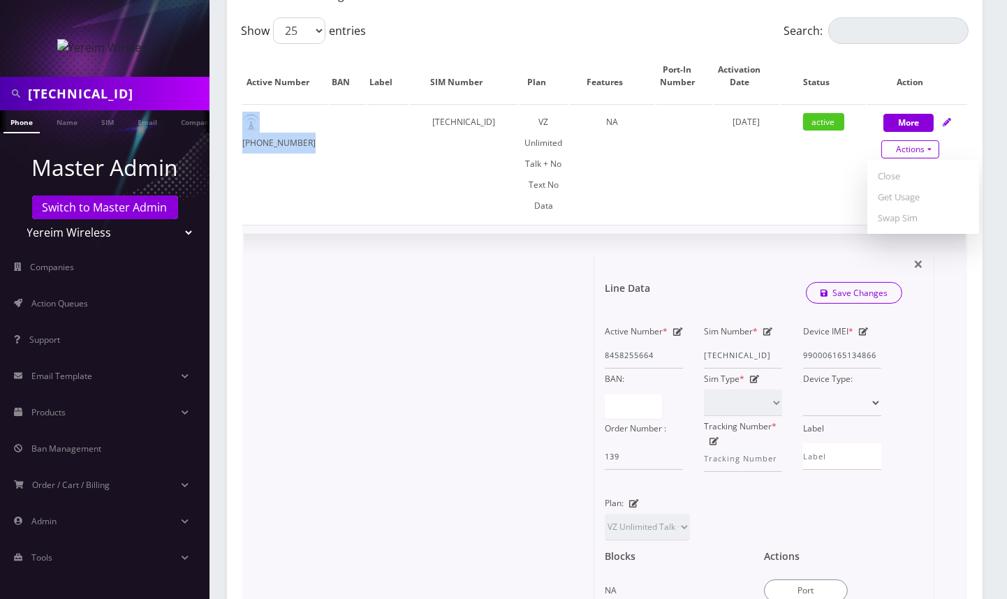
scroll to position [372, 0]
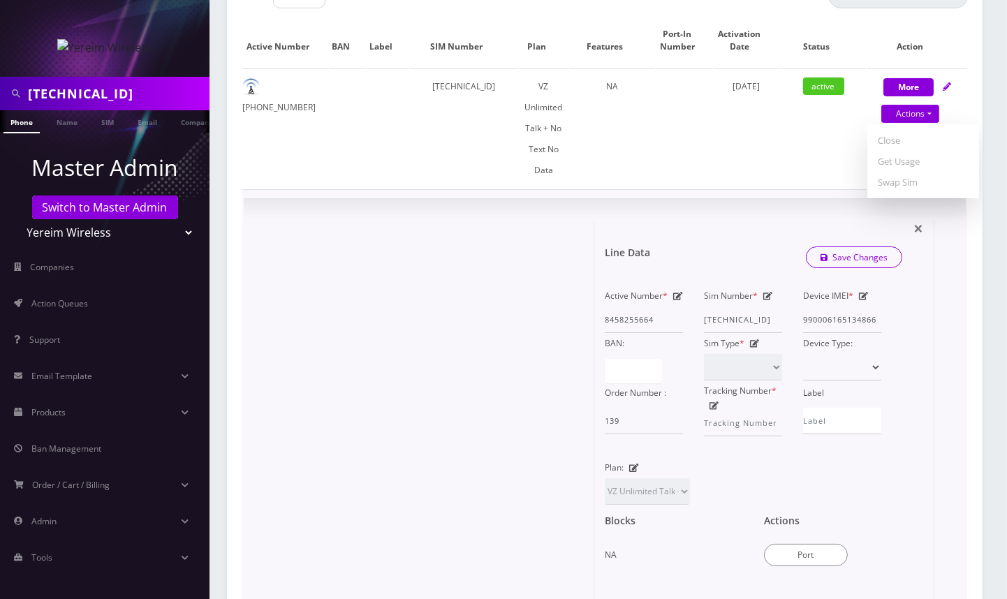
click at [680, 293] on icon at bounding box center [678, 296] width 10 height 8
click at [646, 321] on input "8458255664" at bounding box center [644, 320] width 78 height 27
paste input "5404783"
type input "8455404783"
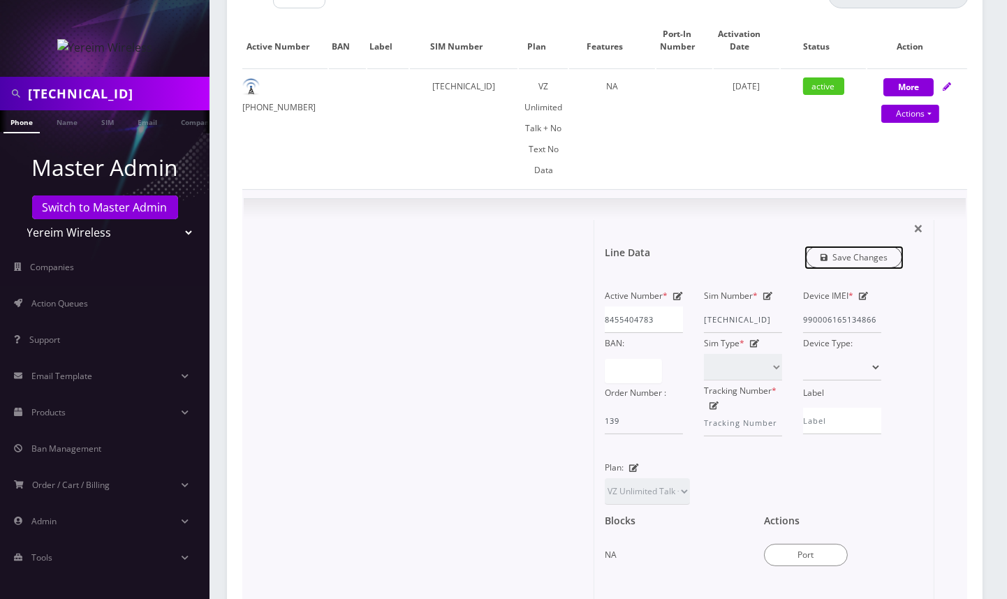
click at [857, 253] on link "Save Changes" at bounding box center [854, 257] width 97 height 22
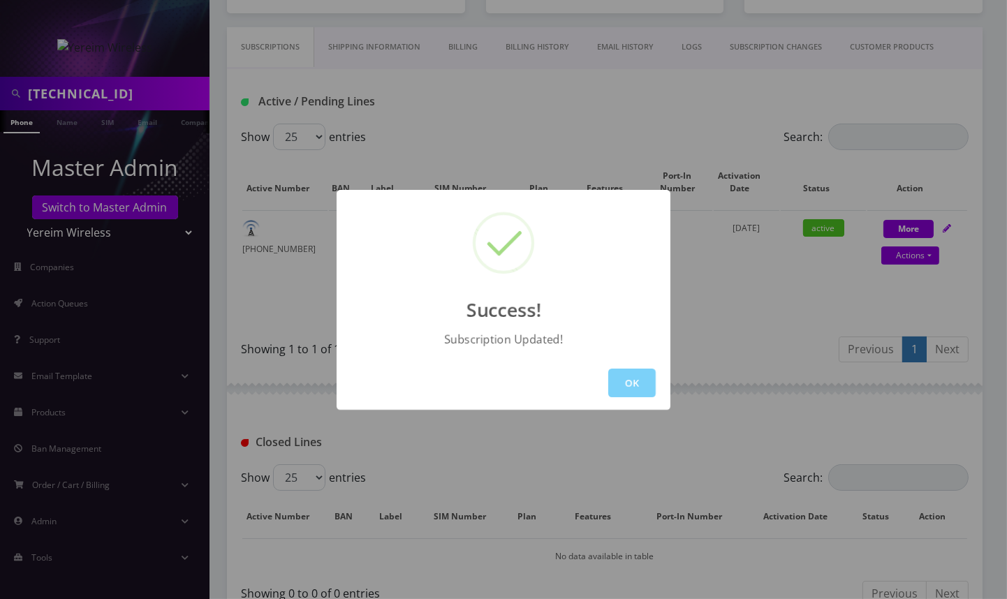
scroll to position [321, 0]
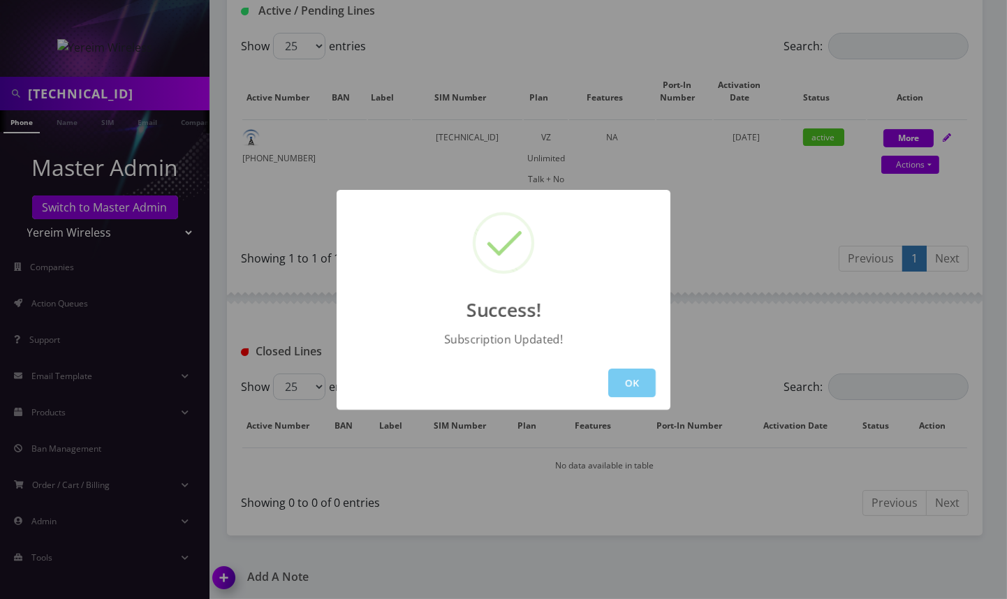
click at [635, 375] on button "OK" at bounding box center [631, 383] width 47 height 29
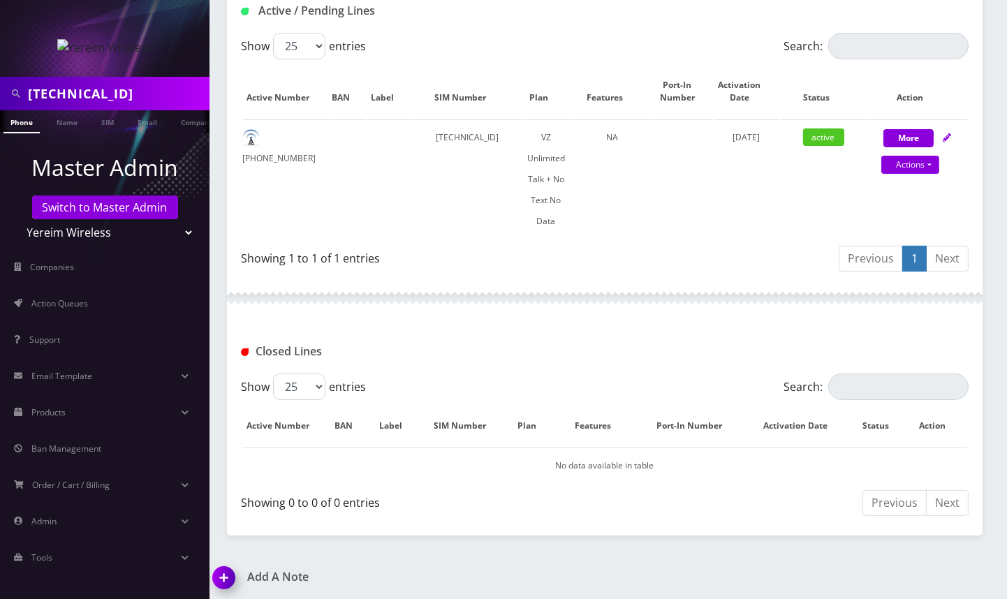
click at [226, 573] on img at bounding box center [226, 582] width 41 height 41
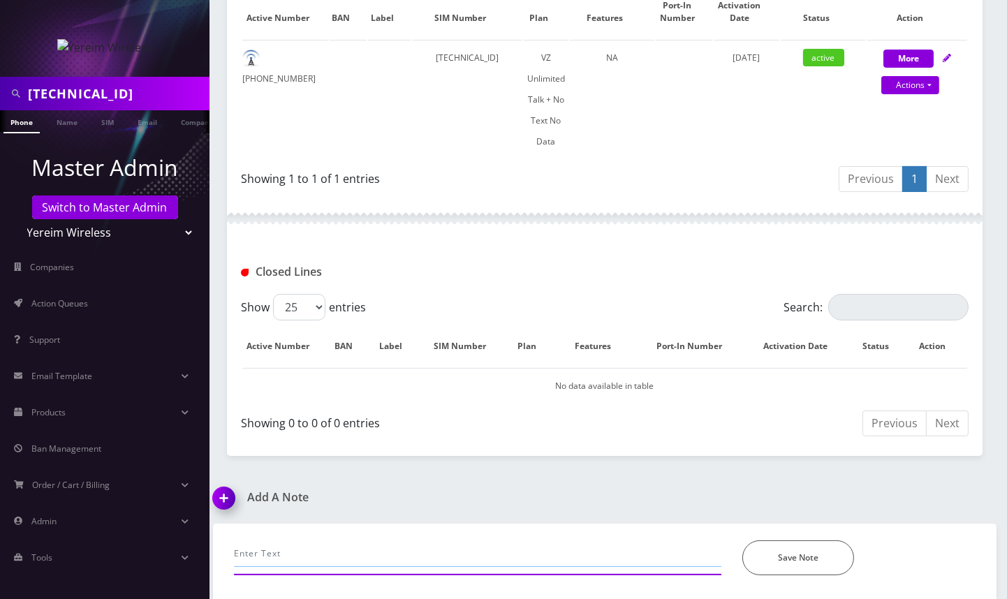
click at [318, 542] on input "text" at bounding box center [477, 553] width 487 height 27
click at [307, 552] on input "text" at bounding box center [477, 553] width 487 height 27
click at [568, 540] on input "manually activated in Selectel due to IMEI not certified, updated" at bounding box center [477, 553] width 487 height 27
paste input "015588004728017"
click at [665, 553] on input "manually activated in Selectel due to IMEI not certified, updated IMEI from 015…" at bounding box center [477, 553] width 487 height 27
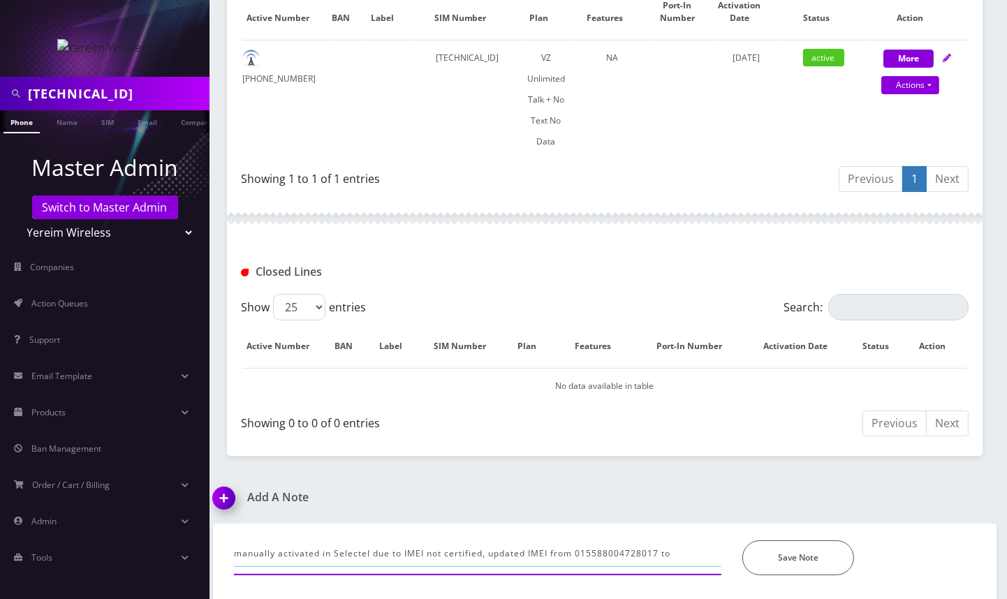
paste input "990006165134866"
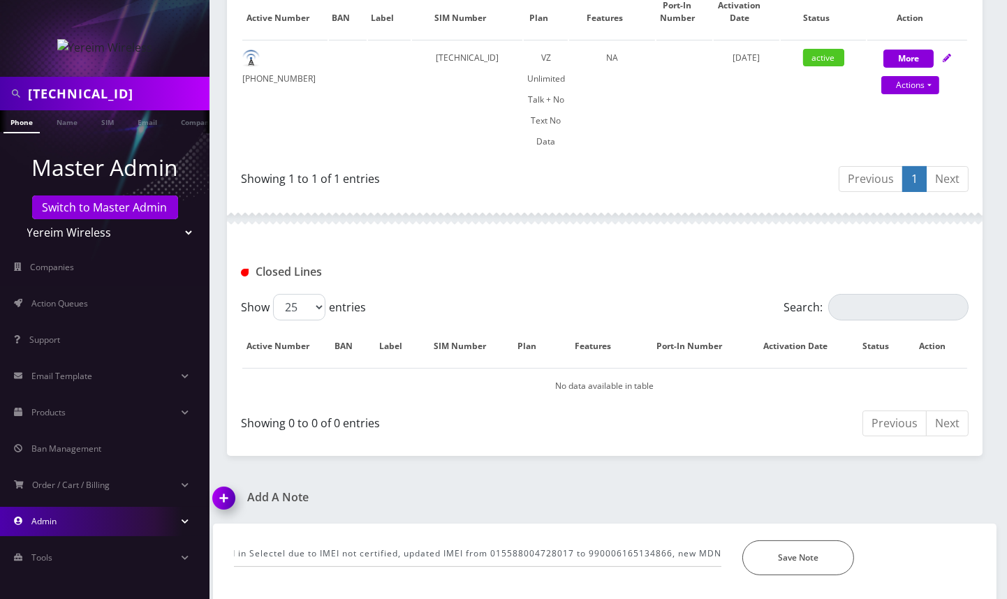
scroll to position [0, 0]
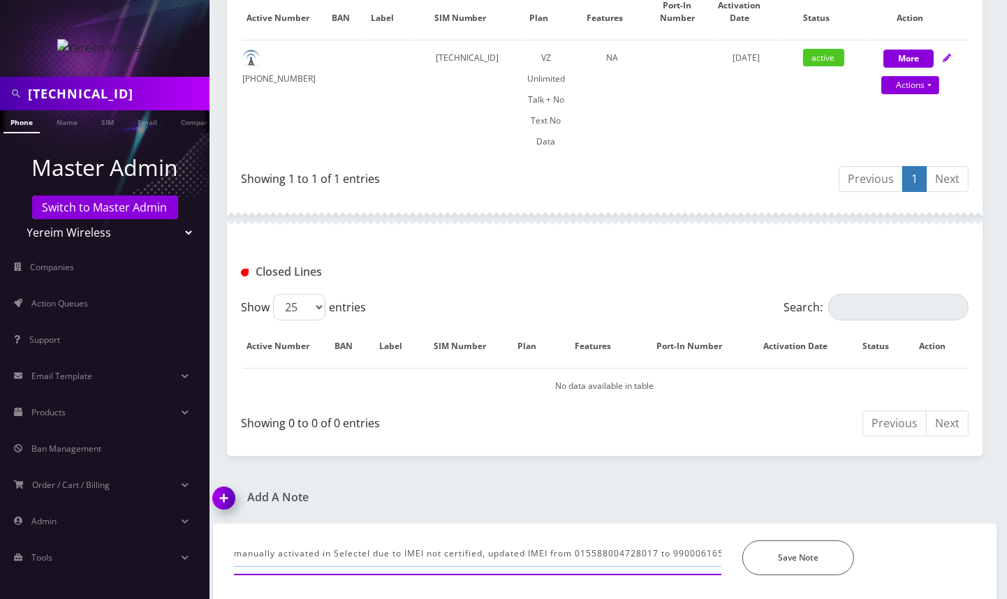
click at [600, 554] on input "manually activated in Selectel due to IMEI not certified, updated IMEI from 015…" at bounding box center [477, 553] width 487 height 27
paste input "8455404783"
type input "manually activated in Selectel due to IMEI not certified, updated IMEI from 015…"
click at [825, 561] on button "Save Note" at bounding box center [798, 557] width 112 height 35
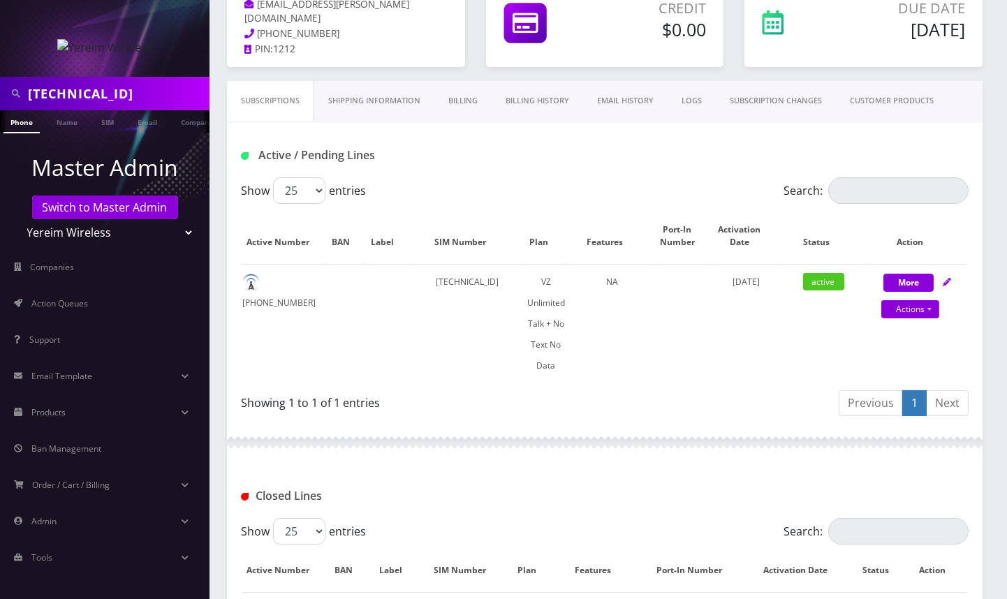
scroll to position [0, 0]
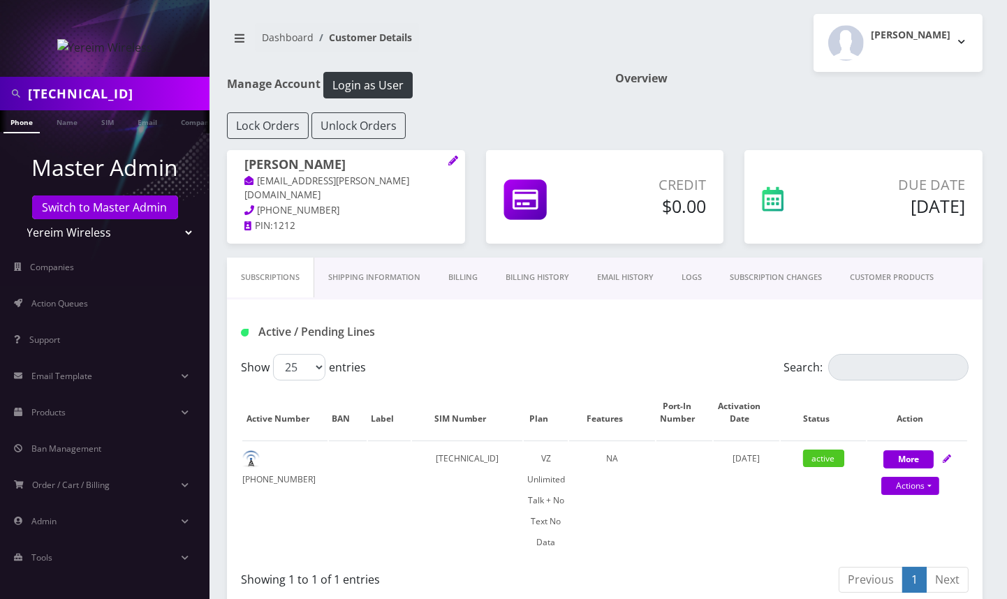
click at [123, 89] on input "89148000011835963693" at bounding box center [117, 93] width 178 height 27
paste input "216-346-4757 c"
click at [87, 90] on input "[PHONE_NUMBER]" at bounding box center [117, 93] width 178 height 27
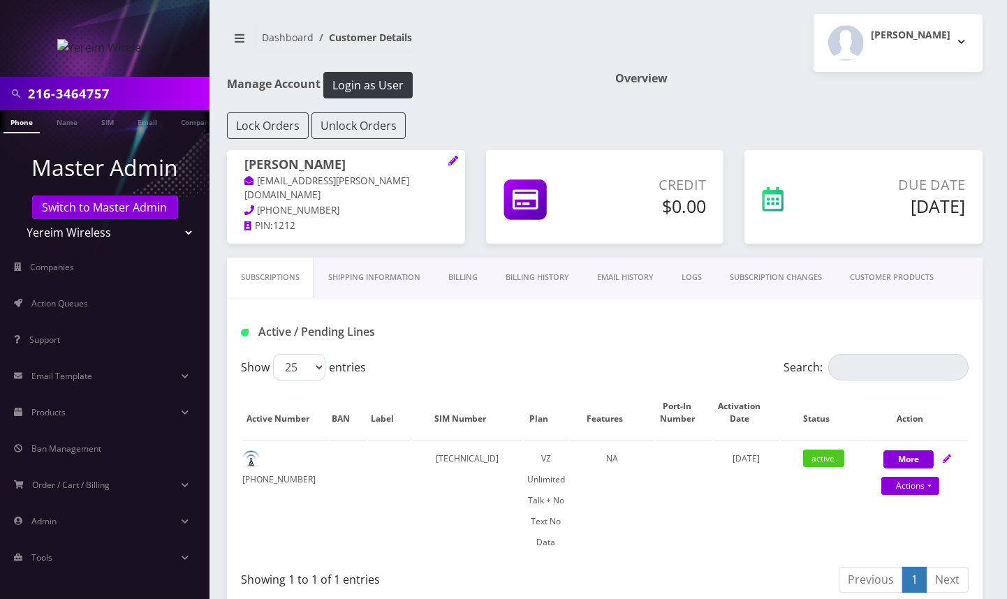
click at [54, 96] on input "216-3464757" at bounding box center [117, 93] width 178 height 27
click at [110, 90] on input "2163464757" at bounding box center [117, 93] width 178 height 27
type input "2163464757"
click at [25, 120] on link "Phone" at bounding box center [21, 121] width 36 height 23
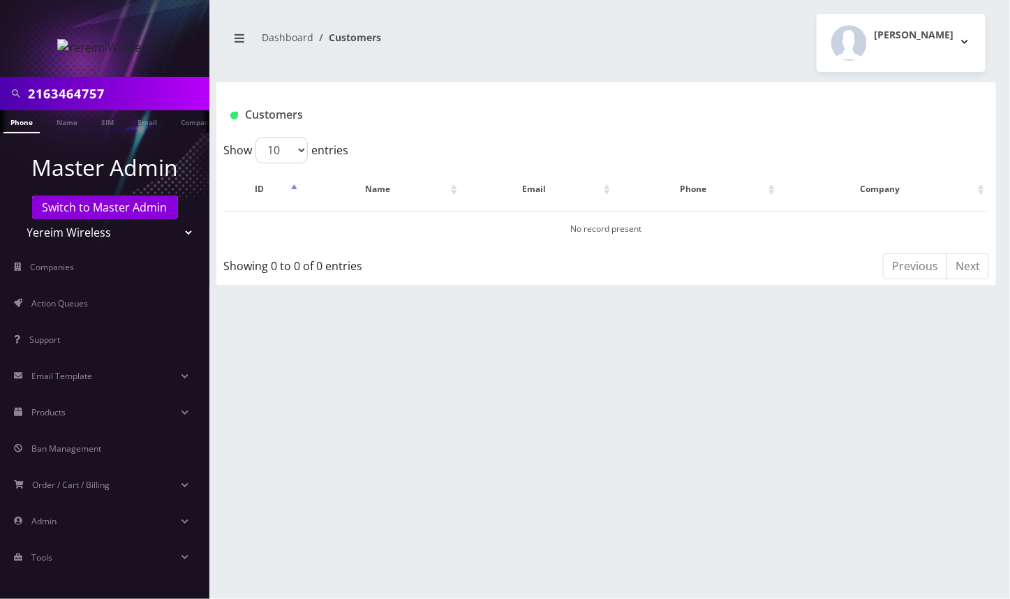
click at [134, 88] on input "2163464757" at bounding box center [117, 93] width 178 height 27
click at [96, 233] on select "Teltik Production My Link Mobile VennMobile Unlimited Advanced LTE [PERSON_NAME…" at bounding box center [105, 232] width 178 height 27
select select "1"
click at [16, 219] on select "Teltik Production My Link Mobile VennMobile Unlimited Advanced LTE [PERSON_NAME…" at bounding box center [105, 232] width 178 height 27
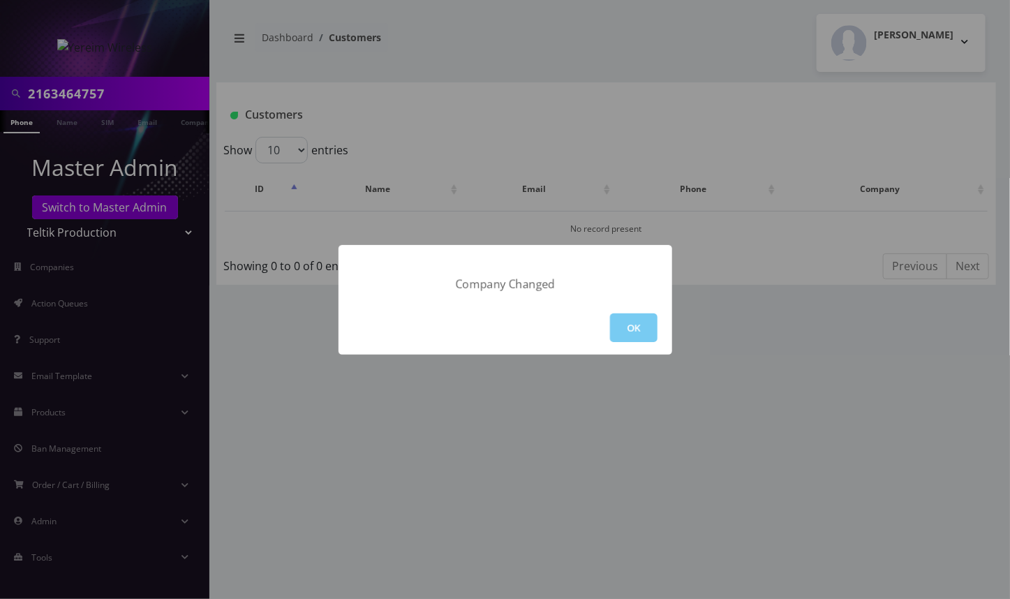
click at [650, 325] on button "OK" at bounding box center [633, 327] width 47 height 29
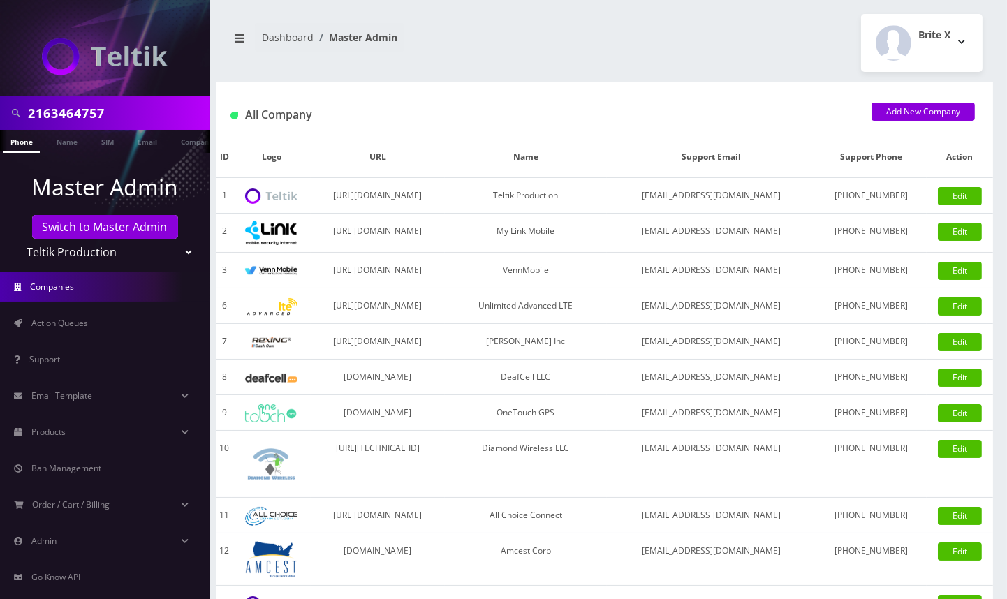
click at [28, 145] on link "Phone" at bounding box center [21, 141] width 36 height 23
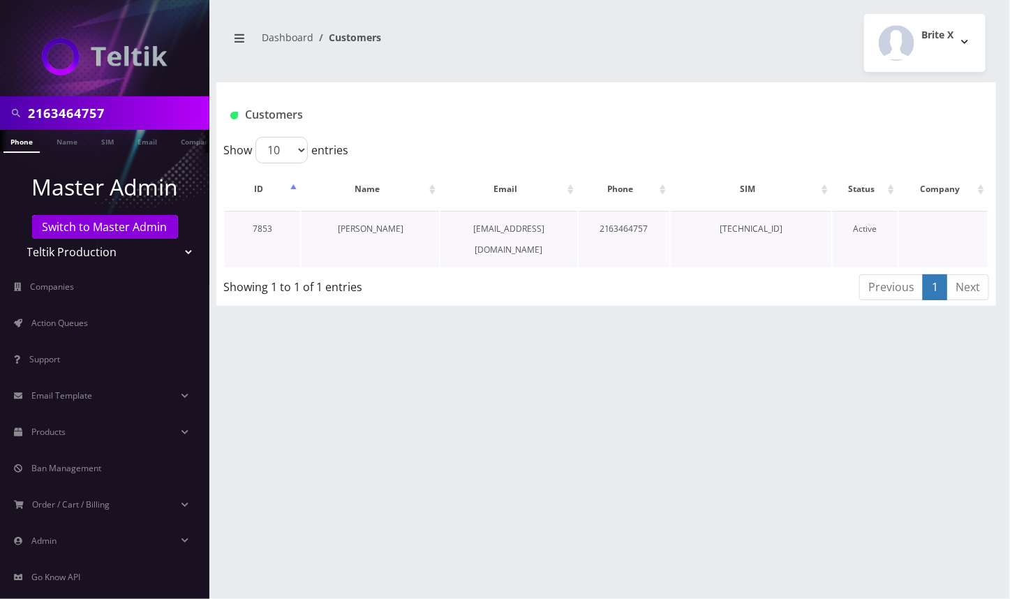
click at [354, 228] on link "[PERSON_NAME]" at bounding box center [371, 229] width 66 height 12
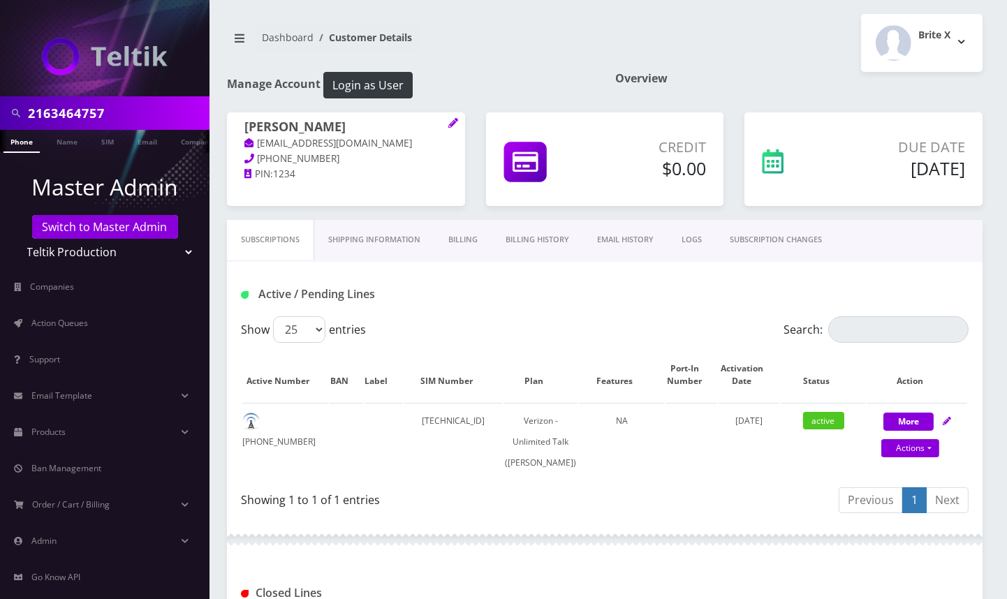
click at [80, 118] on input "2163464757" at bounding box center [117, 113] width 178 height 27
paste input "848389471"
type input "8483894717"
click at [23, 146] on link "Phone" at bounding box center [21, 141] width 36 height 23
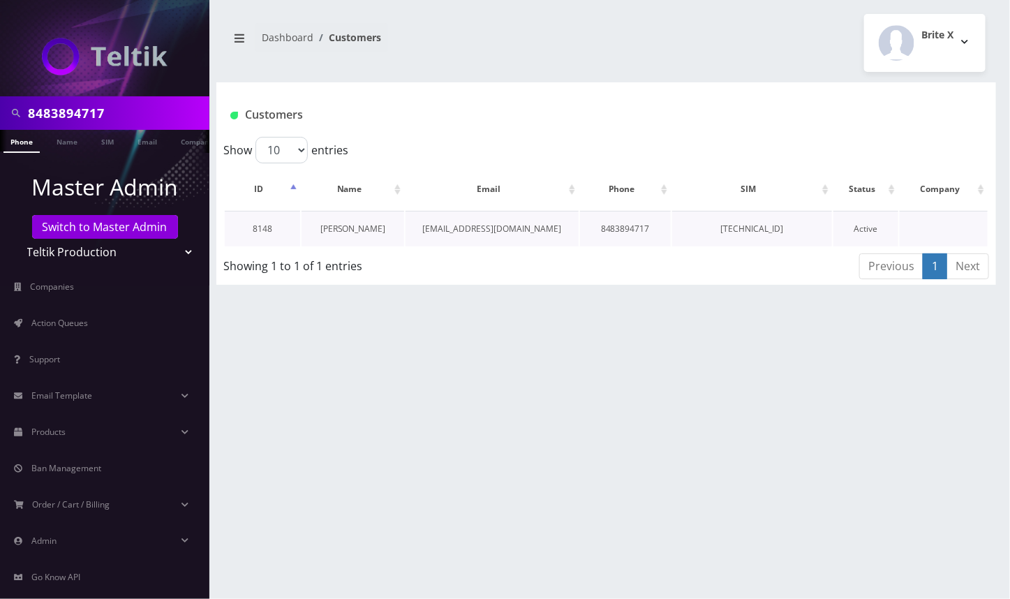
click at [372, 230] on link "[PERSON_NAME]" at bounding box center [353, 229] width 66 height 12
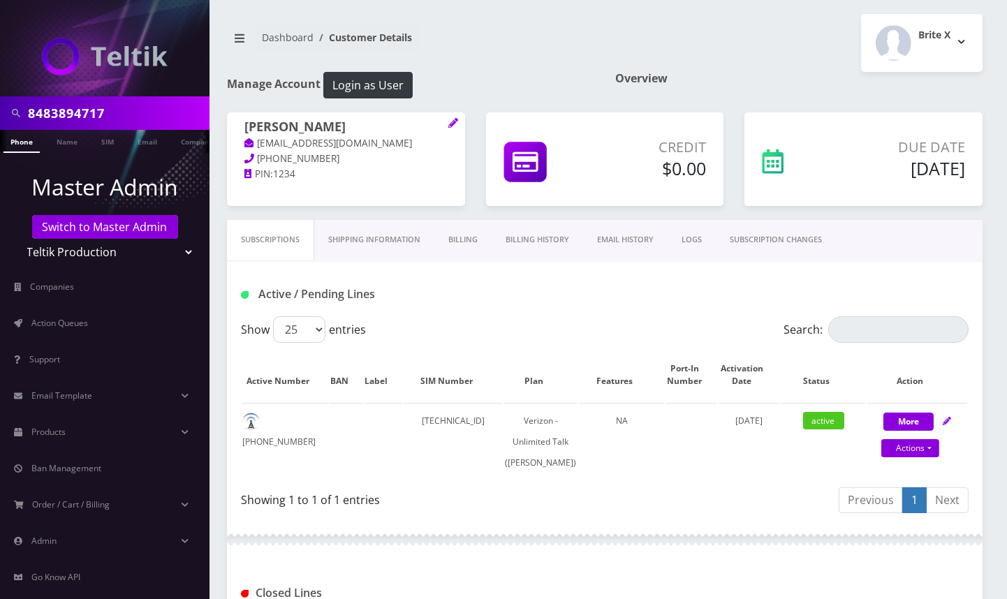
click at [803, 243] on link "SUBSCRIPTION CHANGES" at bounding box center [776, 240] width 120 height 40
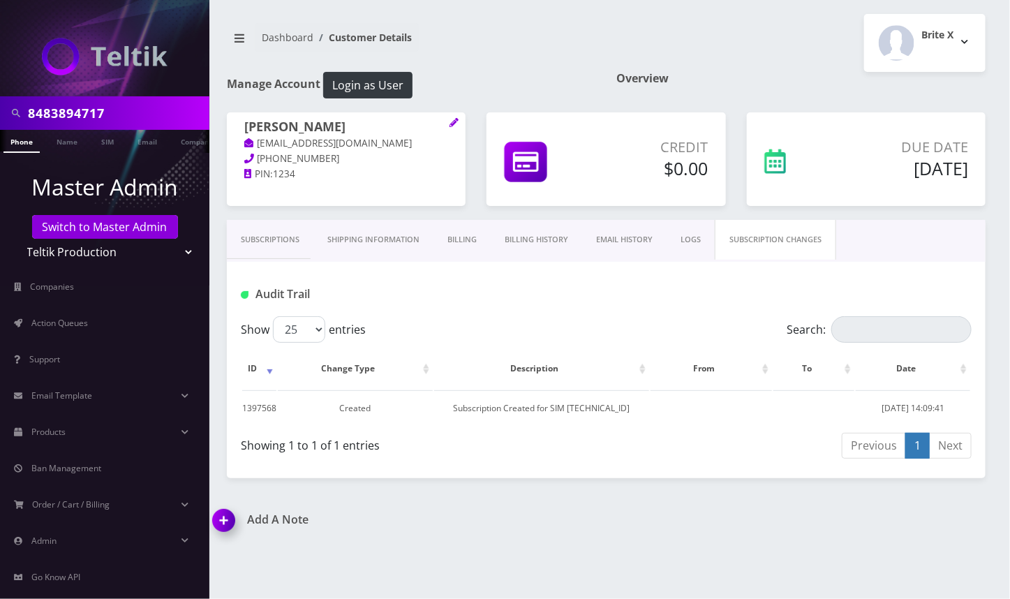
click at [278, 235] on link "Subscriptions" at bounding box center [270, 240] width 87 height 40
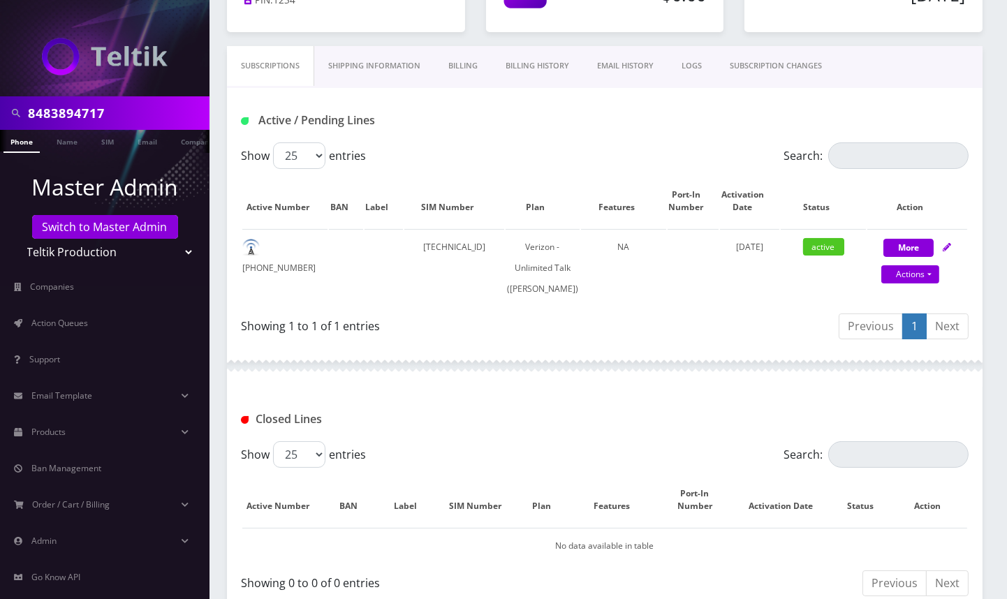
scroll to position [186, 0]
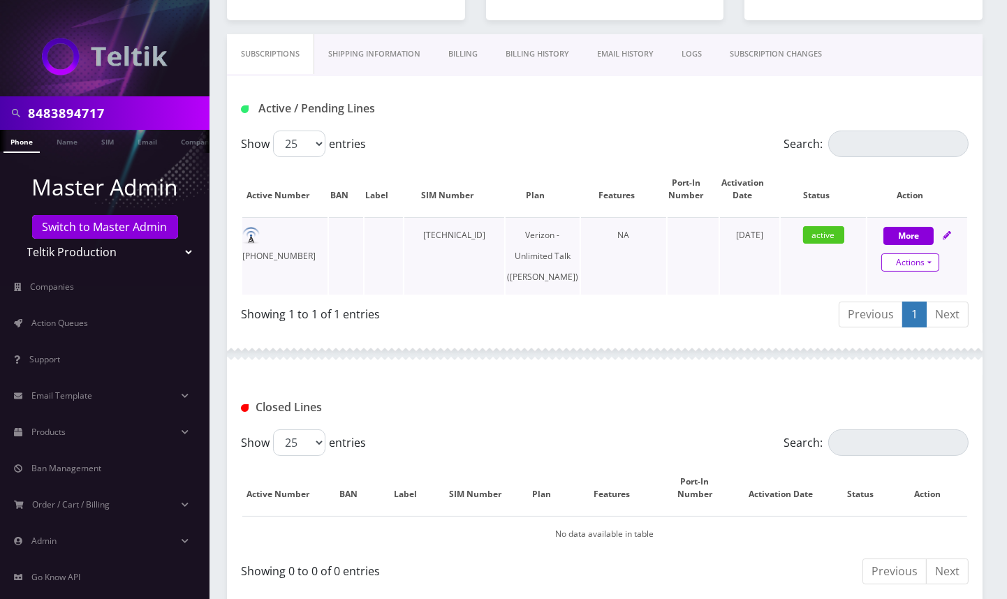
click at [932, 269] on link "Actions" at bounding box center [910, 262] width 58 height 18
select select "459"
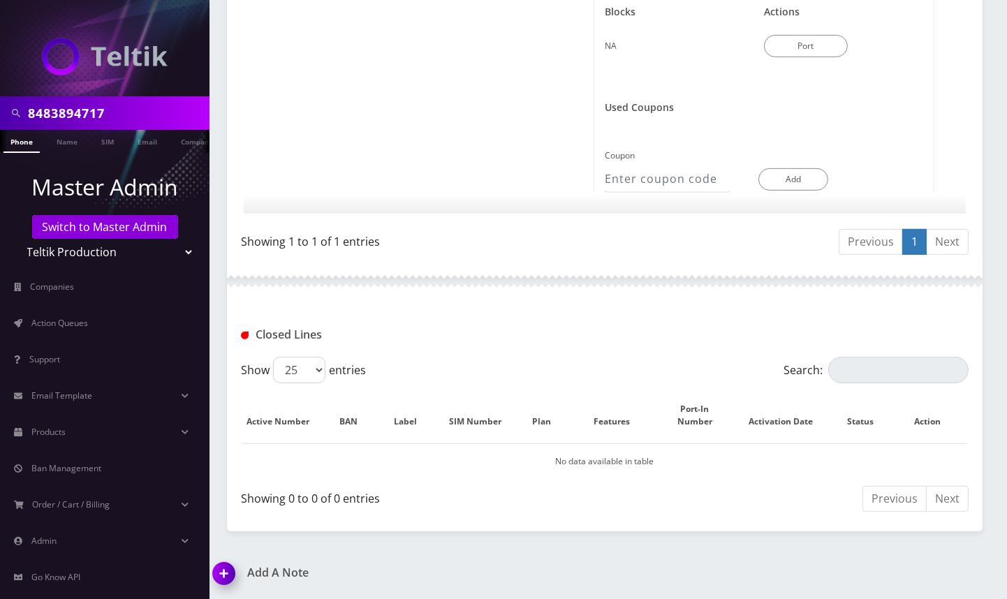
click at [226, 575] on img at bounding box center [226, 578] width 41 height 41
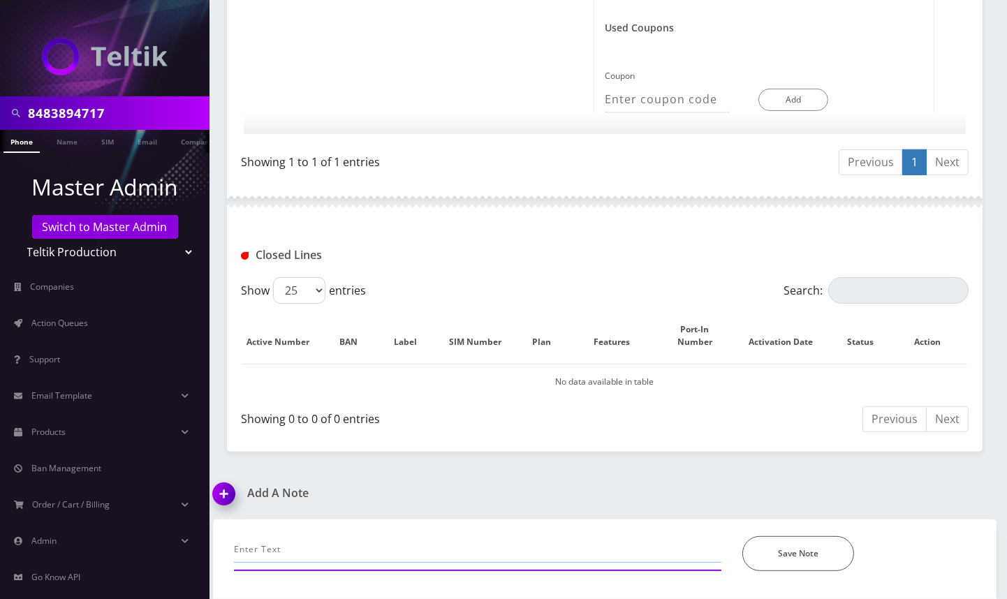
click at [298, 545] on input "text" at bounding box center [477, 549] width 487 height 27
paste input "Per Selectel: Upon checking, the system detected that the SIM card was inserted…"
type input "Informed Ani Choma: Per Selectel: Upon checking, the system detected that the S…"
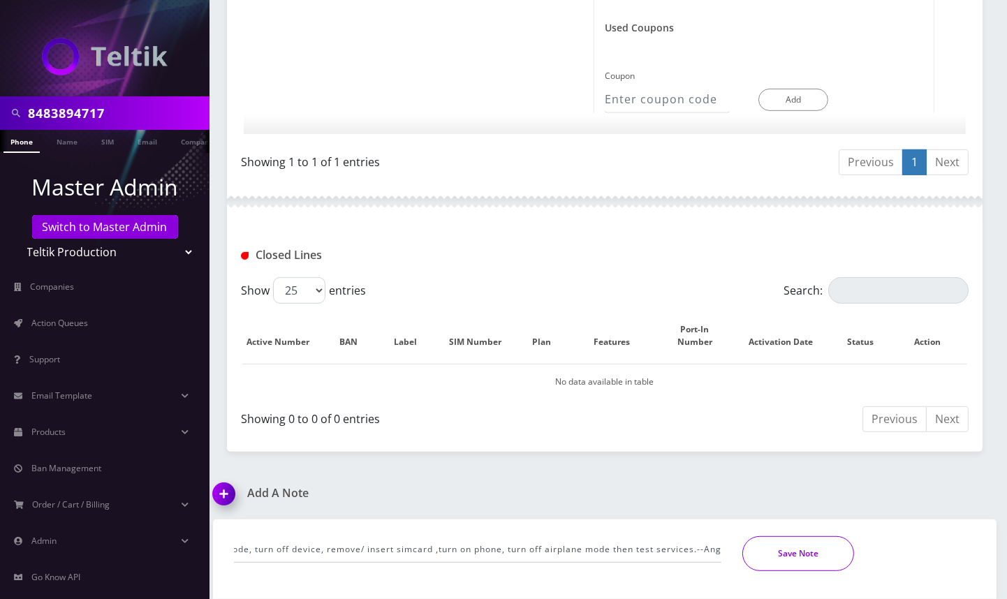
click at [798, 559] on button "Save Note" at bounding box center [798, 553] width 112 height 35
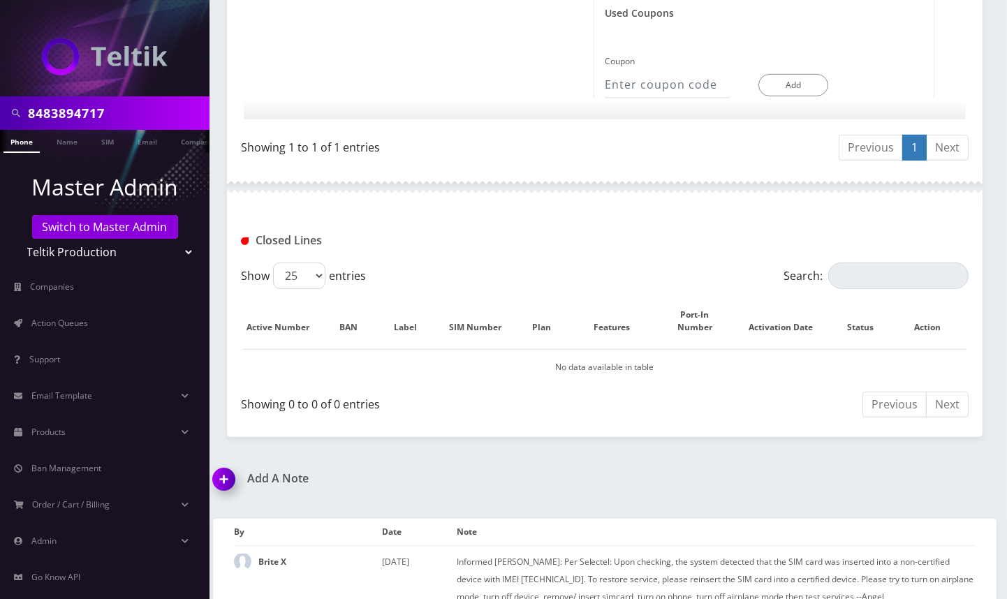
click at [99, 105] on input "8483894717" at bounding box center [117, 113] width 178 height 27
paste input "216346475"
type input "2163464757"
click at [20, 146] on link "Phone" at bounding box center [21, 141] width 36 height 23
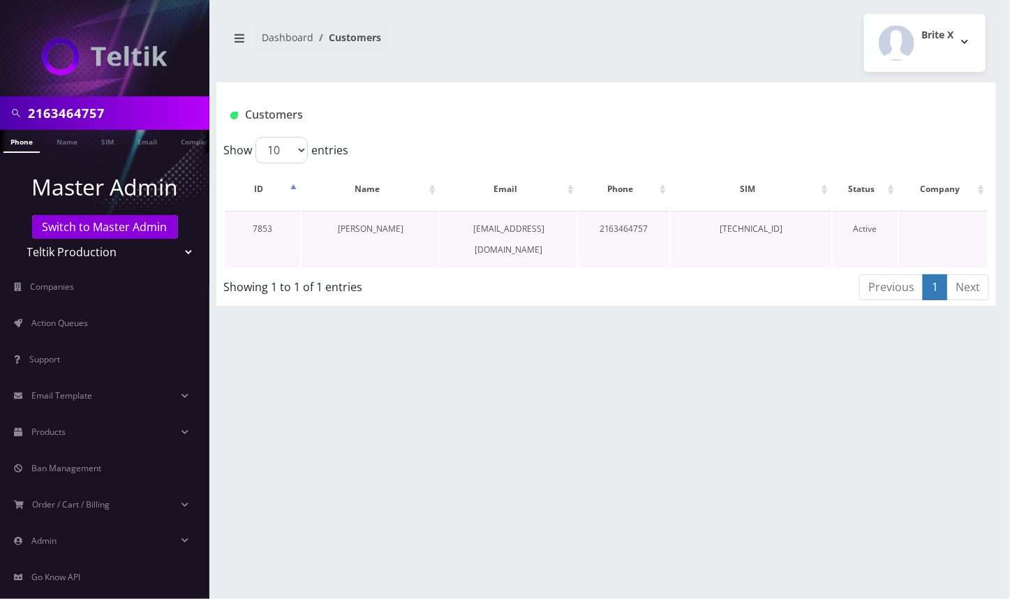
click at [369, 223] on link "[PERSON_NAME]" at bounding box center [371, 229] width 66 height 12
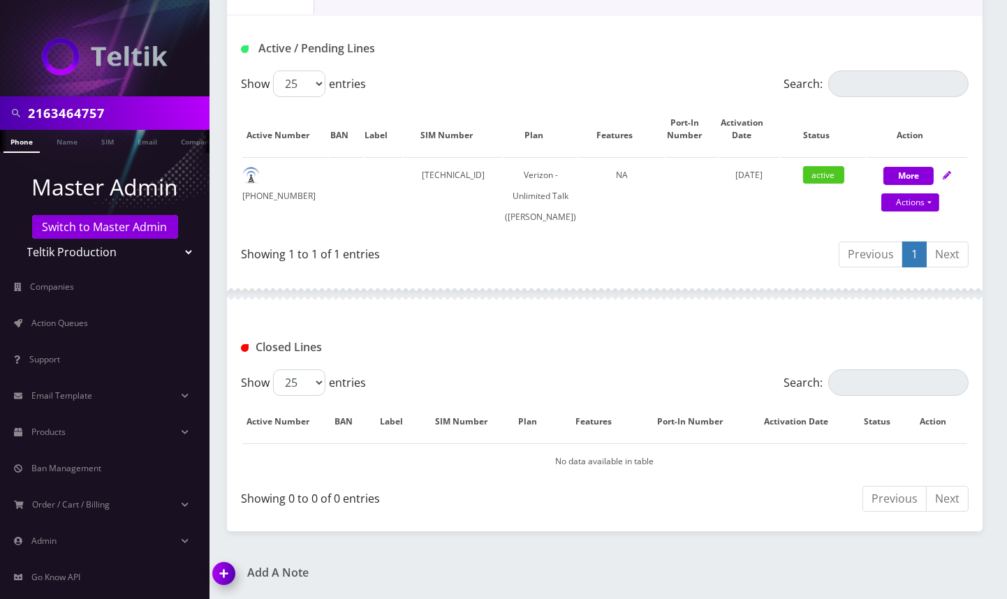
click at [227, 570] on img at bounding box center [226, 578] width 41 height 41
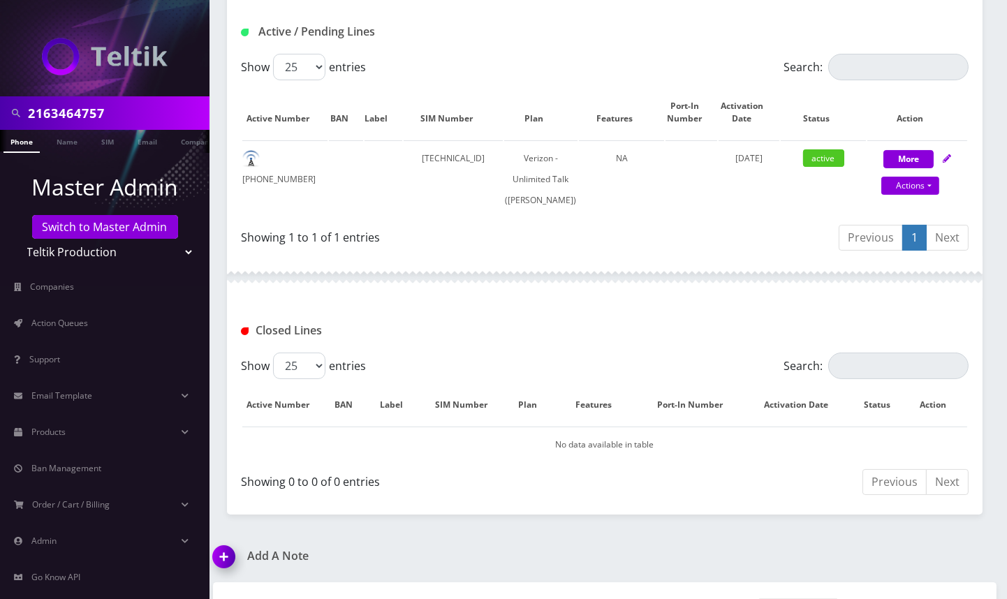
scroll to position [342, 0]
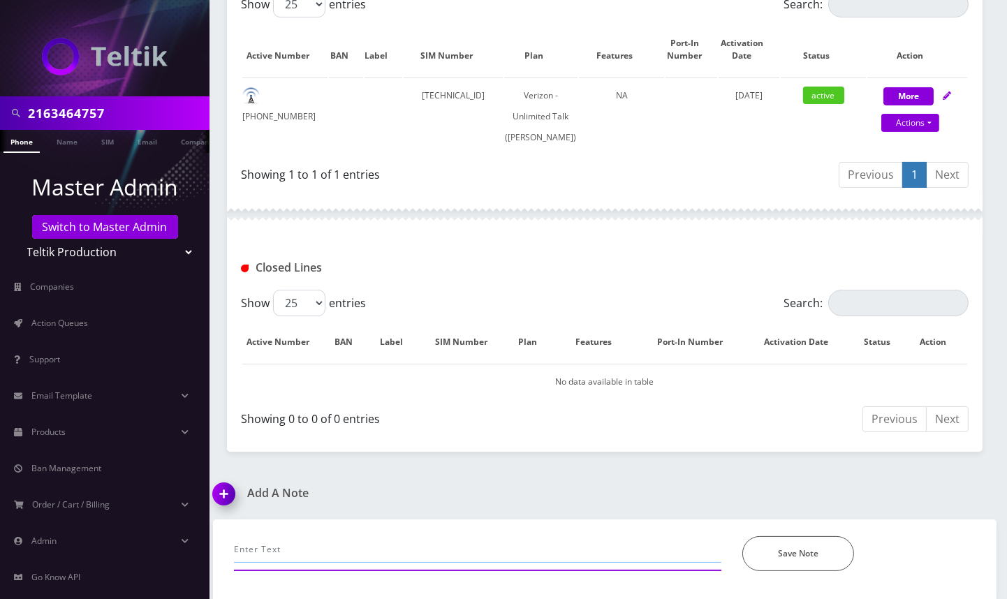
click at [293, 558] on input "text" at bounding box center [477, 549] width 487 height 27
type input "A"
type input "Provided port out info to [PERSON_NAME] via email--Angel"
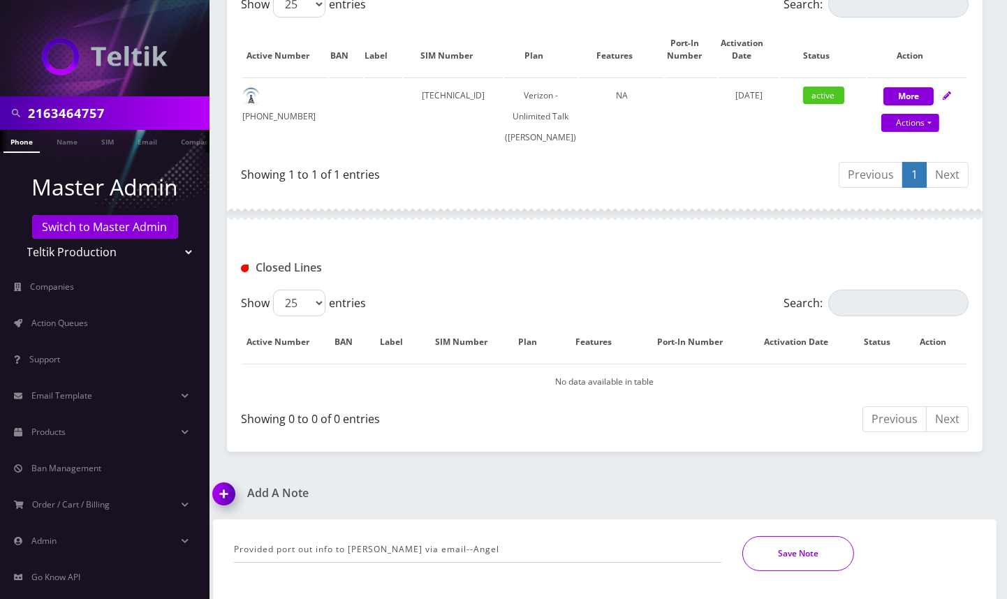
click at [778, 559] on button "Save Note" at bounding box center [798, 553] width 112 height 35
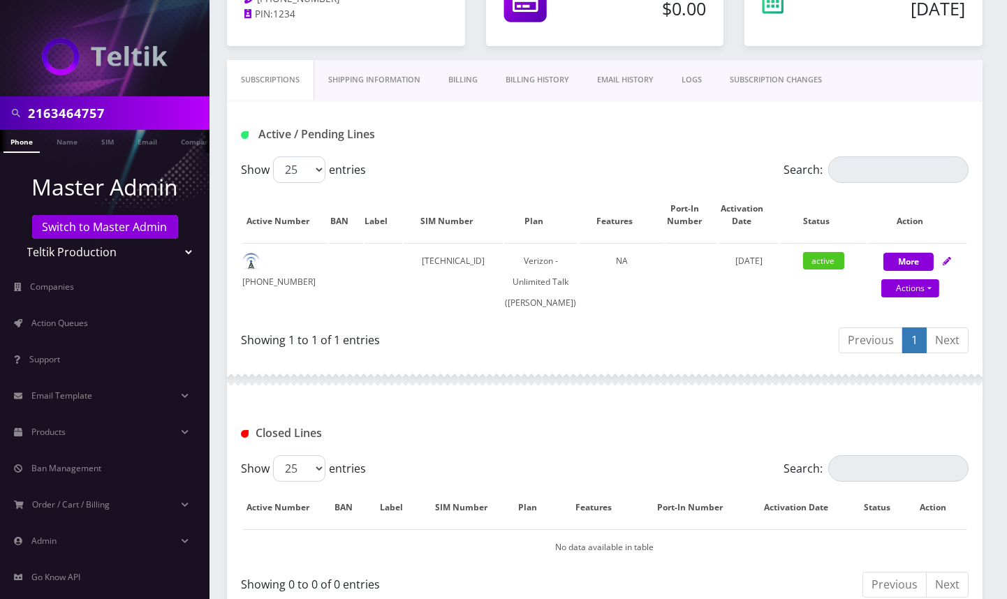
scroll to position [0, 0]
